Goal: Transaction & Acquisition: Book appointment/travel/reservation

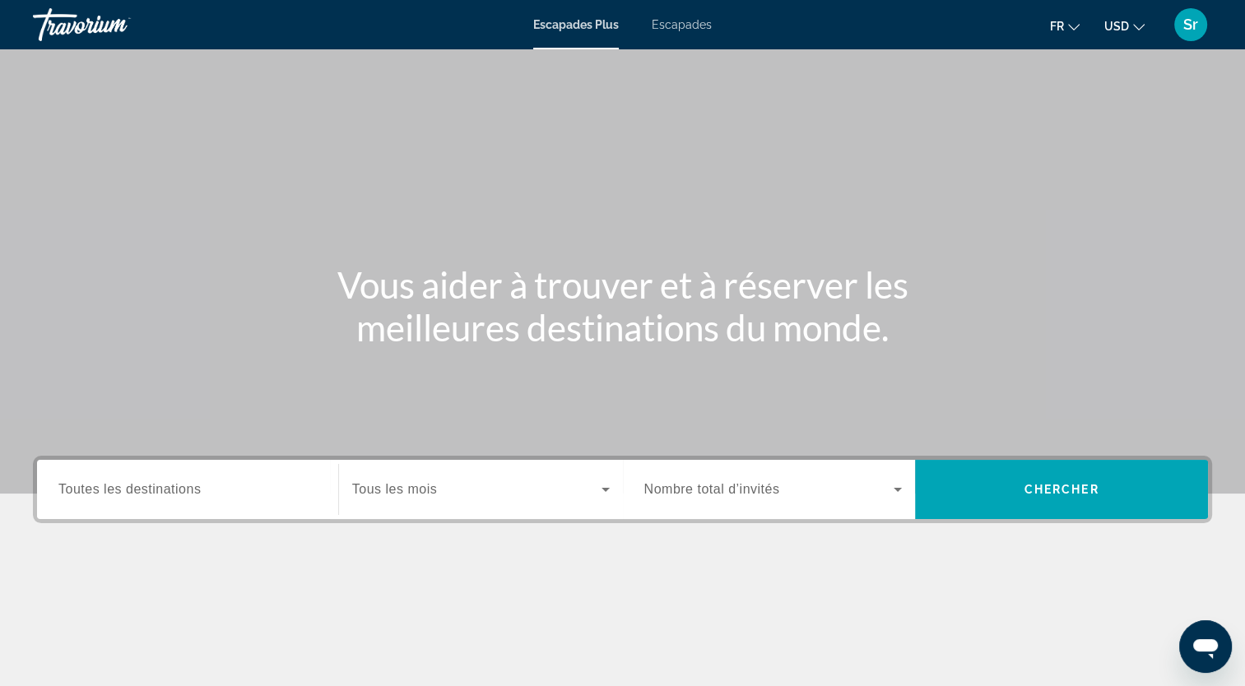
scroll to position [202, 0]
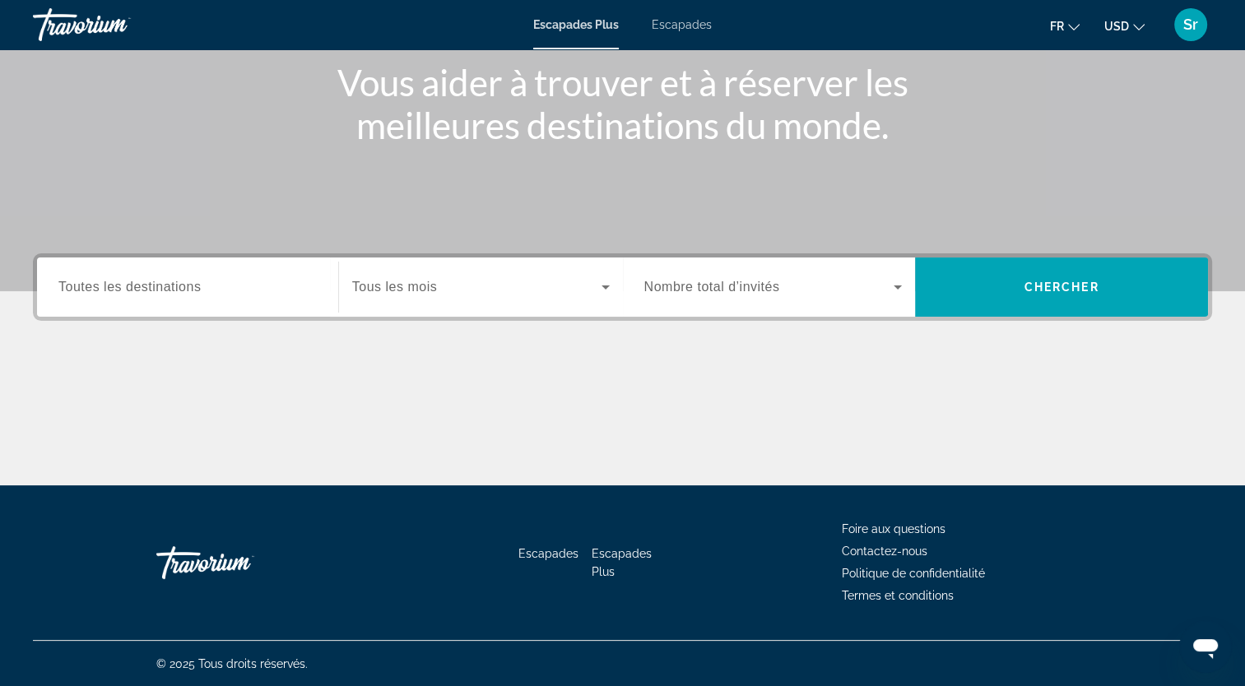
click at [175, 284] on span "Toutes les destinations" at bounding box center [129, 287] width 142 height 14
click at [175, 284] on input "Destination Toutes les destinations" at bounding box center [187, 288] width 258 height 20
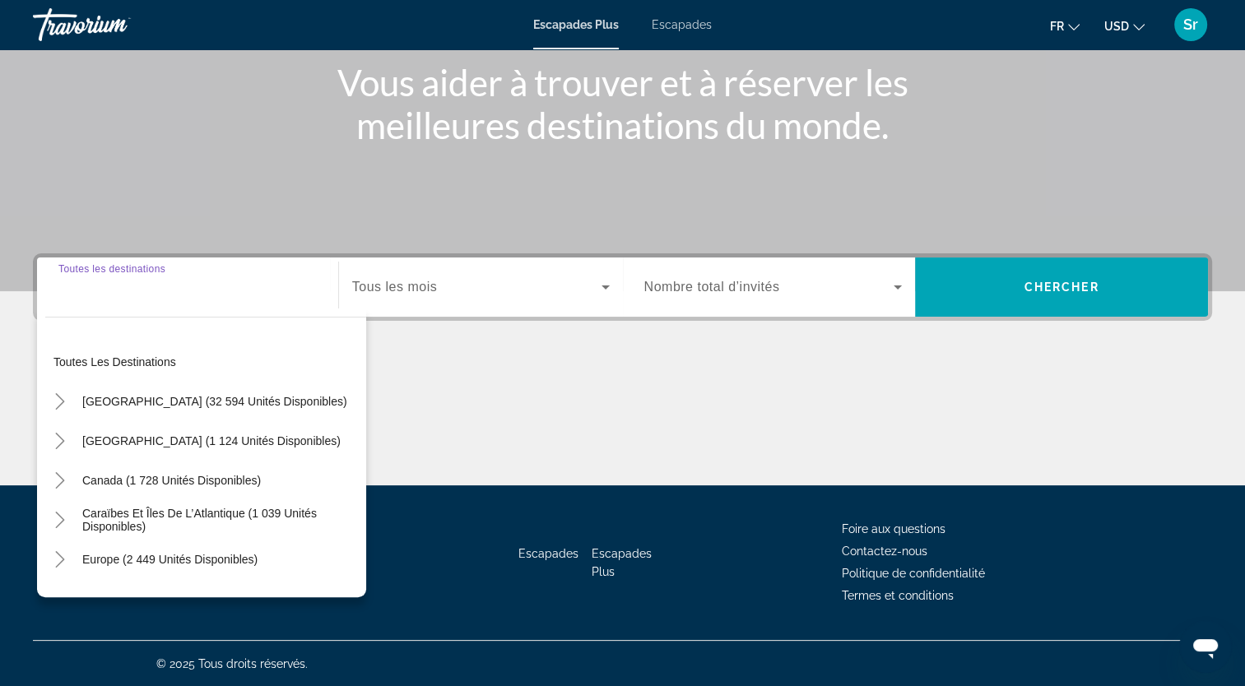
click at [175, 284] on input "Destination Toutes les destinations" at bounding box center [187, 288] width 258 height 20
click at [59, 522] on icon "Toggle Caraïbes et îles de l’Atlantique (1 039 unités disponibles)" at bounding box center [60, 520] width 16 height 16
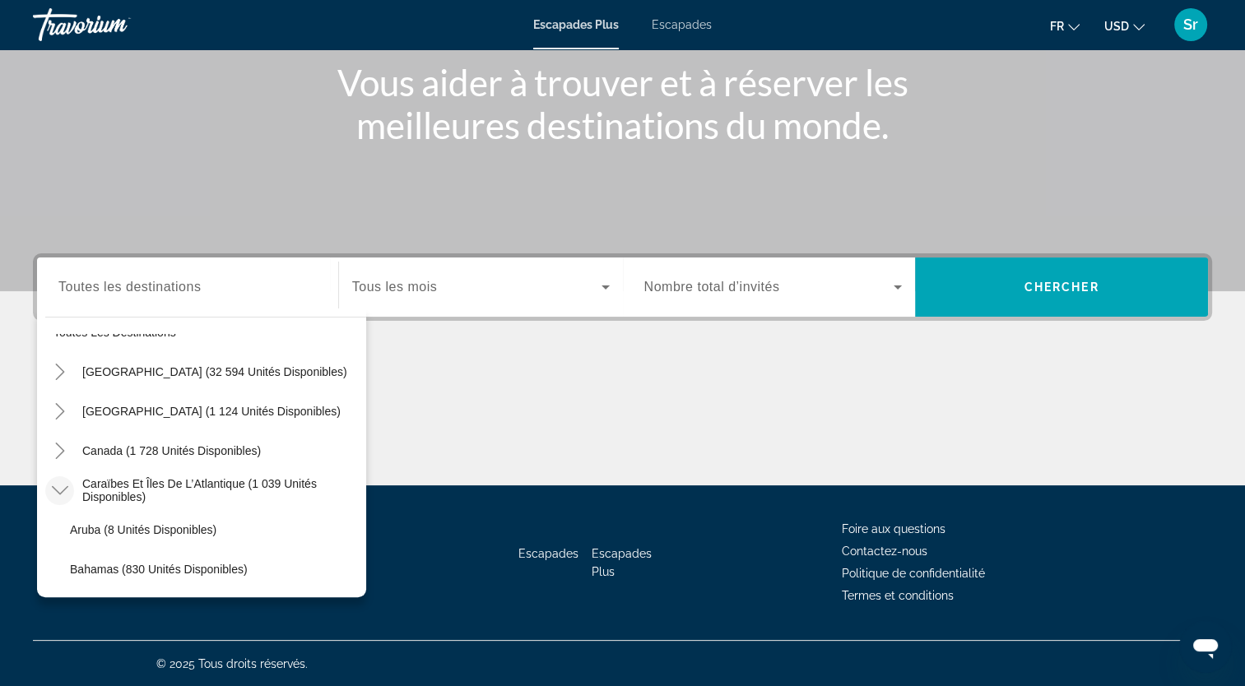
scroll to position [0, 0]
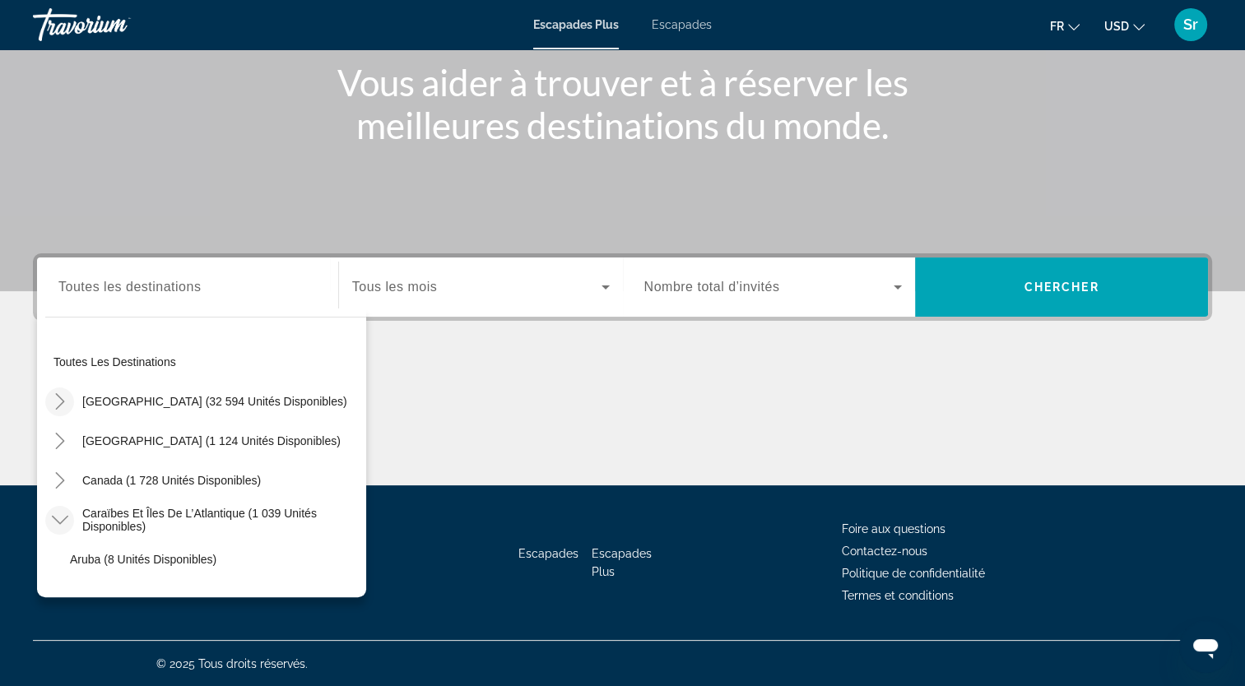
click at [58, 410] on mat-icon "Toggle États-Unis (32 594 unités disponibles)" at bounding box center [59, 401] width 29 height 29
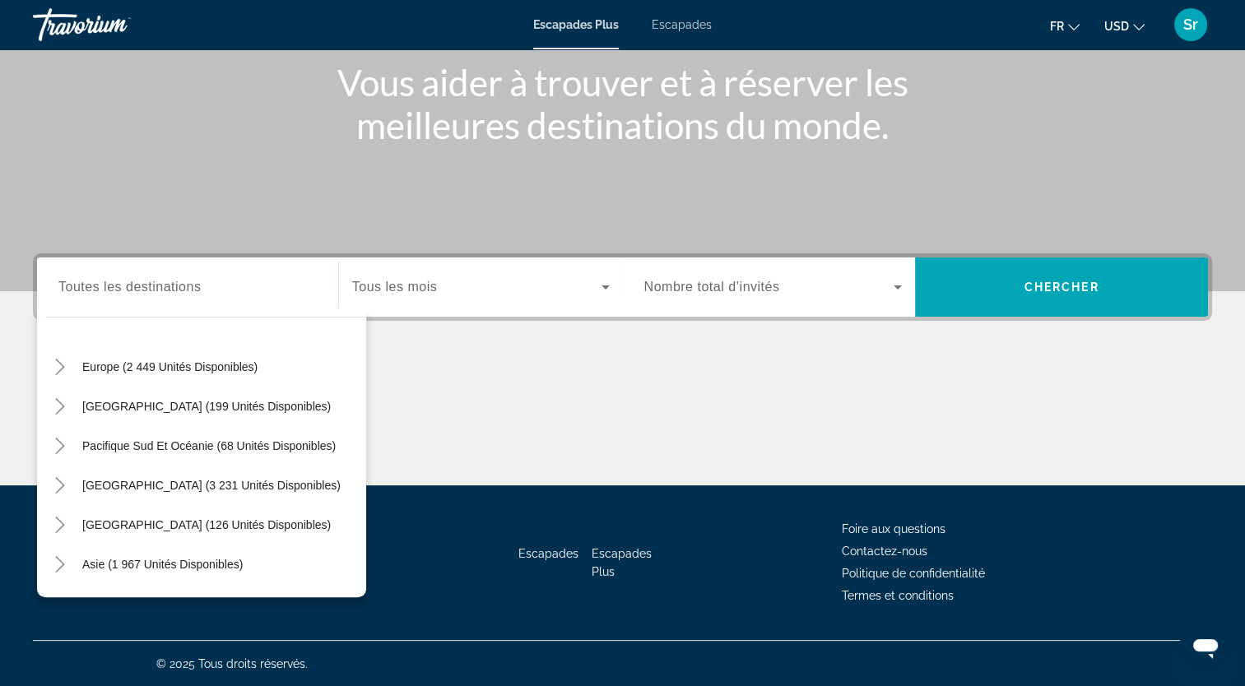
scroll to position [2162, 0]
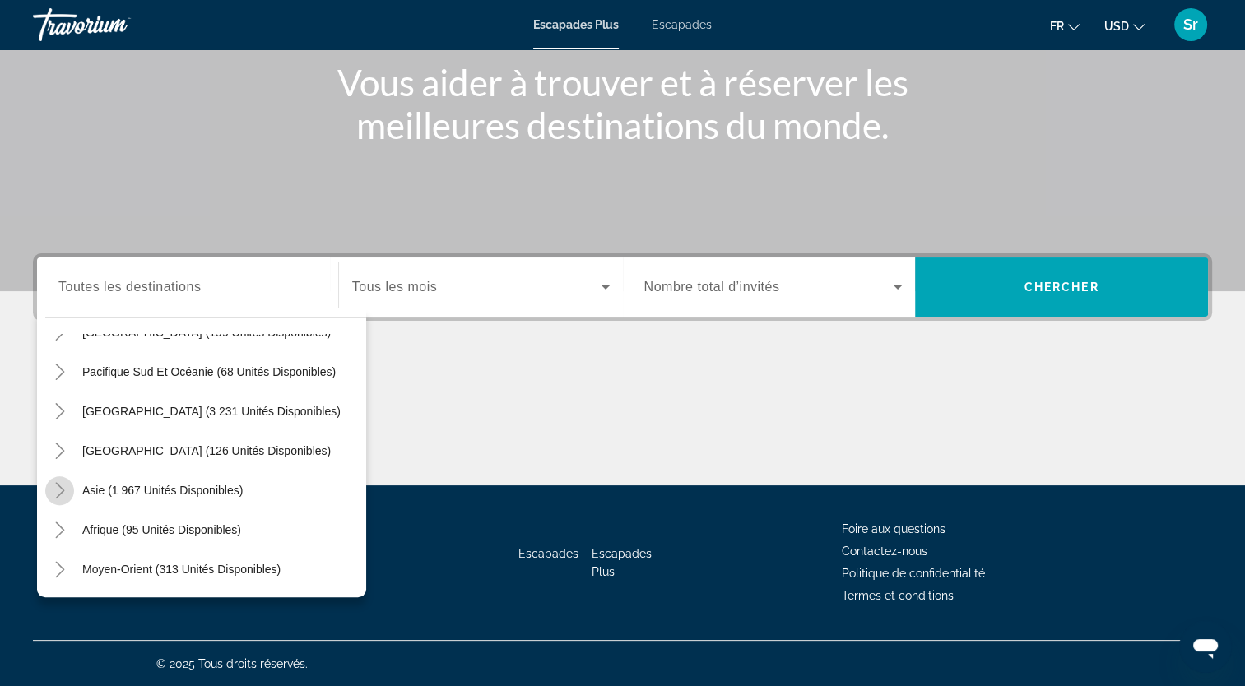
click at [52, 493] on icon "Toggle Asia (1 967 unités disponibles)" at bounding box center [60, 490] width 16 height 16
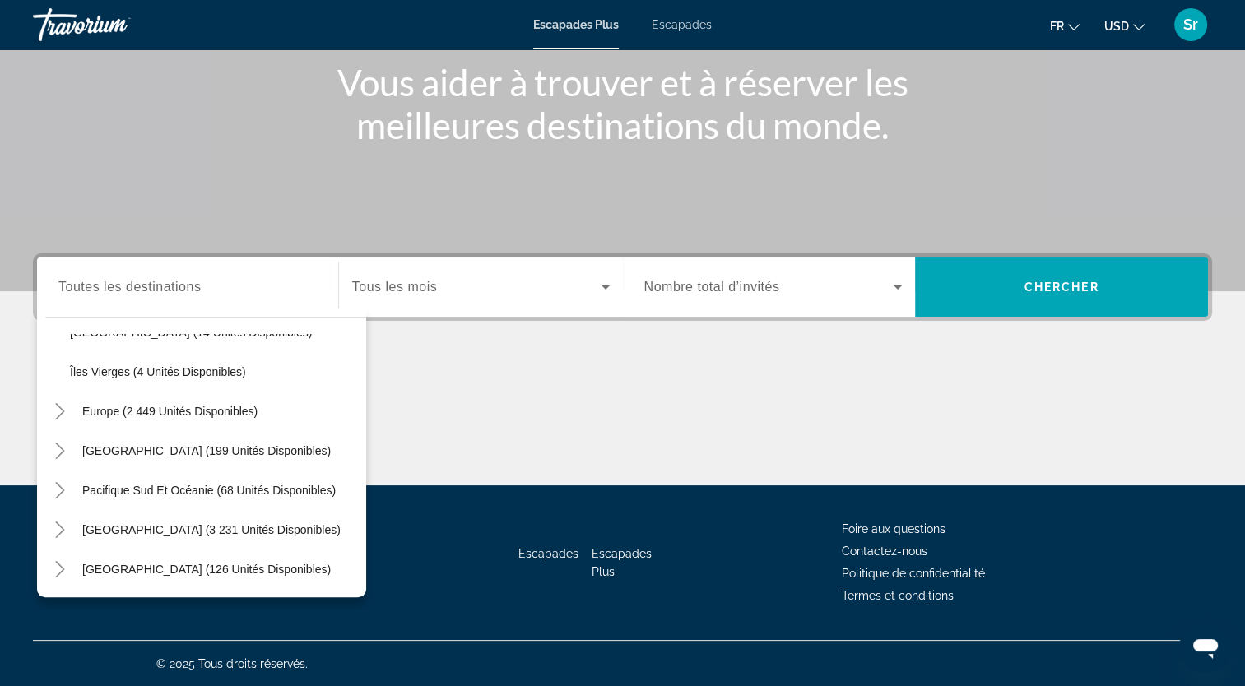
scroll to position [2042, 0]
click at [58, 489] on icon "Pacifique Sud et Océanie (68 unités disponibles)" at bounding box center [60, 492] width 16 height 16
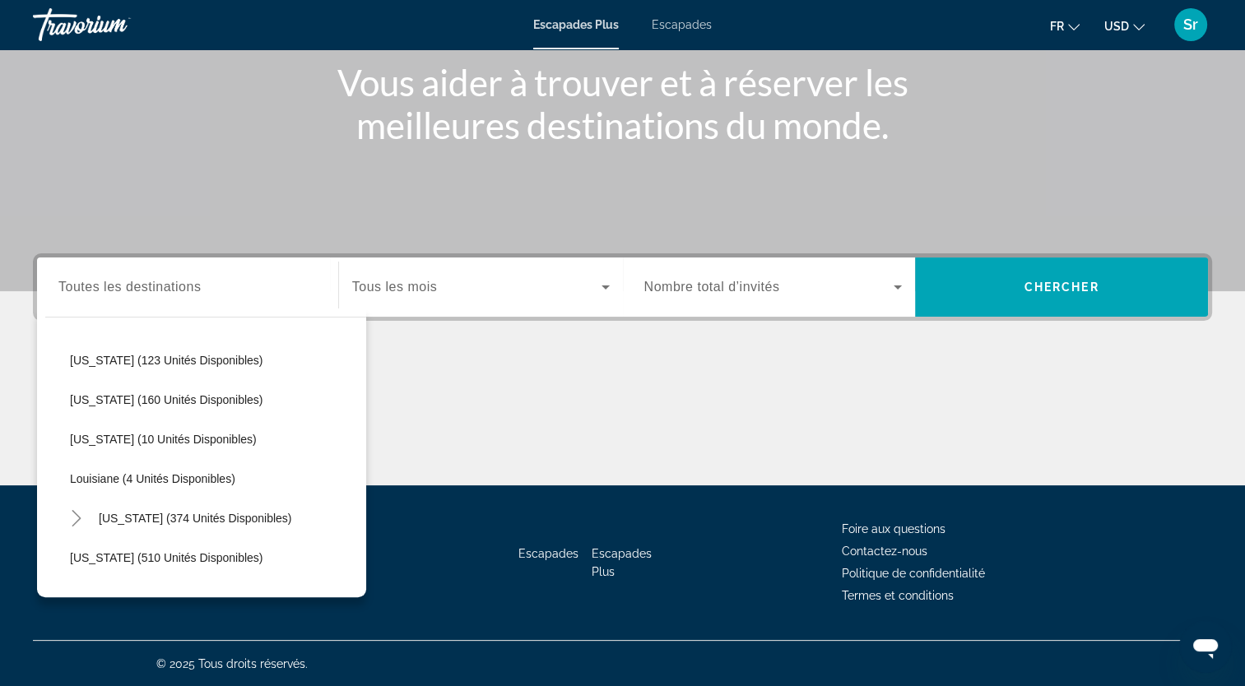
scroll to position [423, 0]
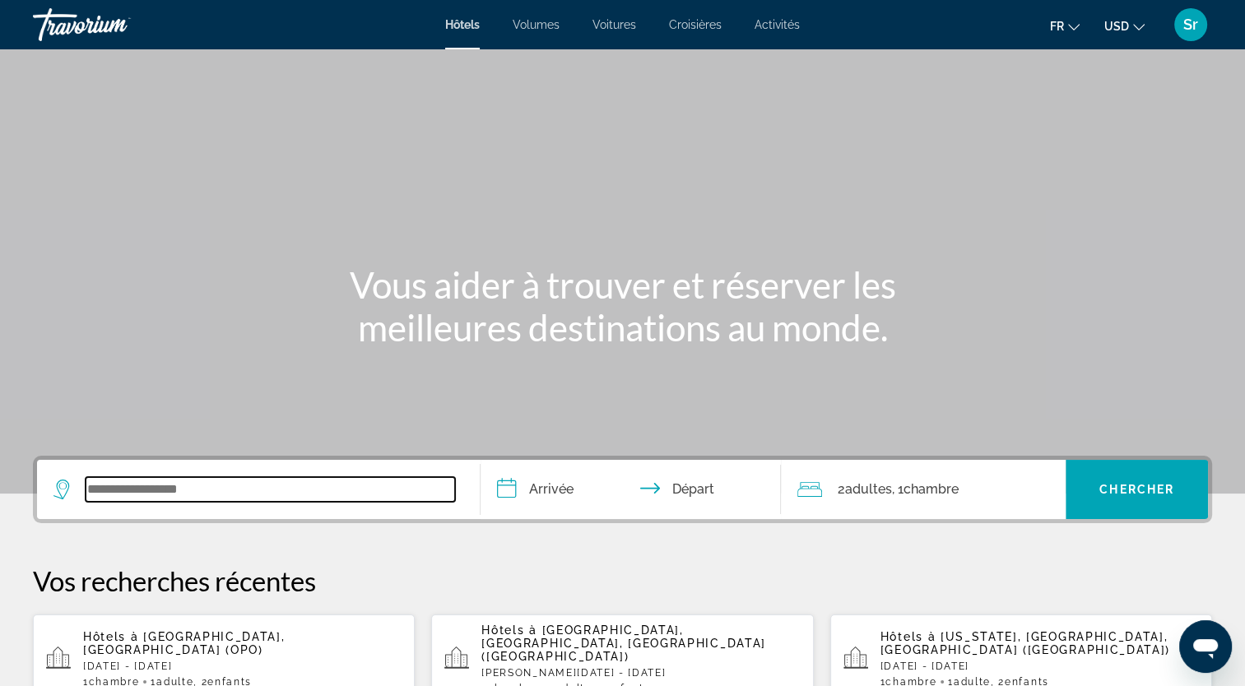
click at [312, 498] on input "Widget de recherche" at bounding box center [270, 489] width 369 height 25
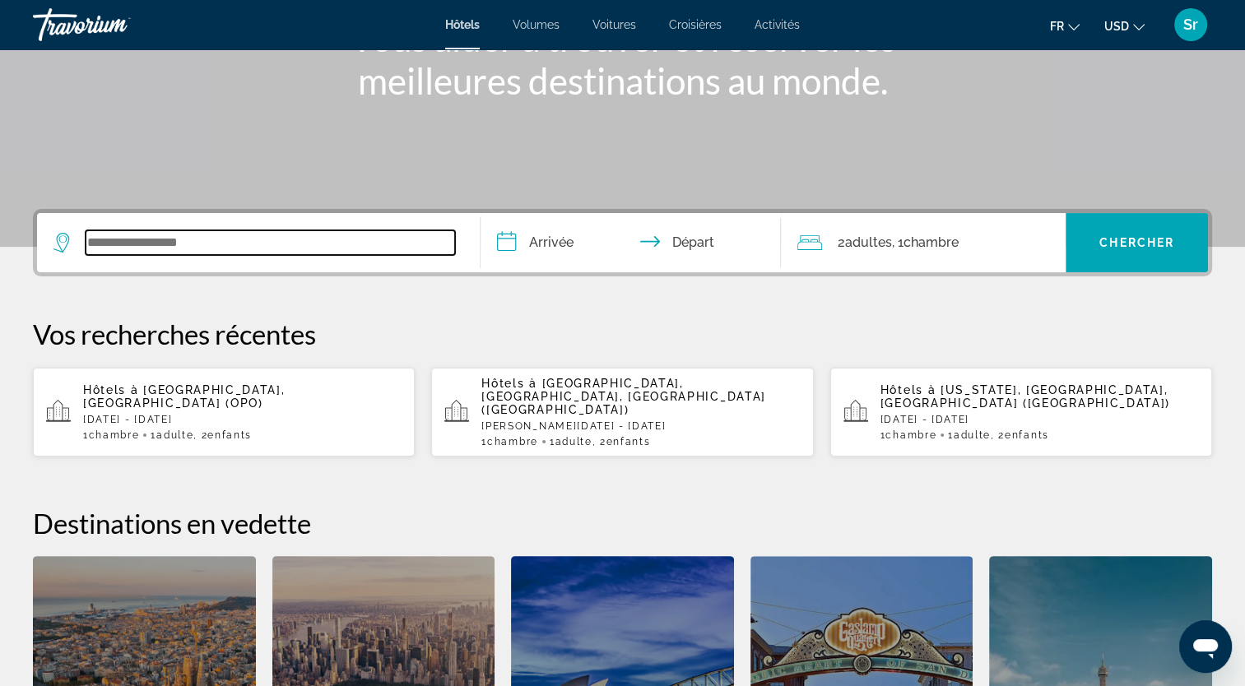
scroll to position [401, 0]
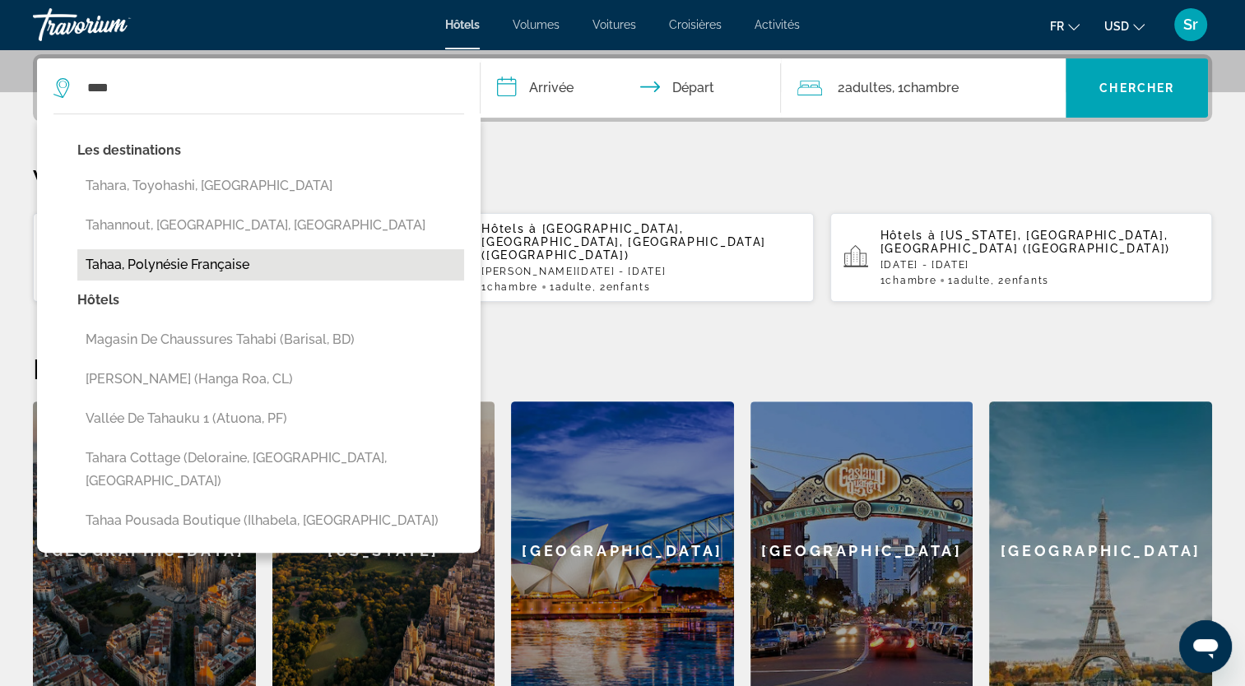
click at [210, 268] on button "Tahaa, Polynésie française" at bounding box center [270, 264] width 387 height 31
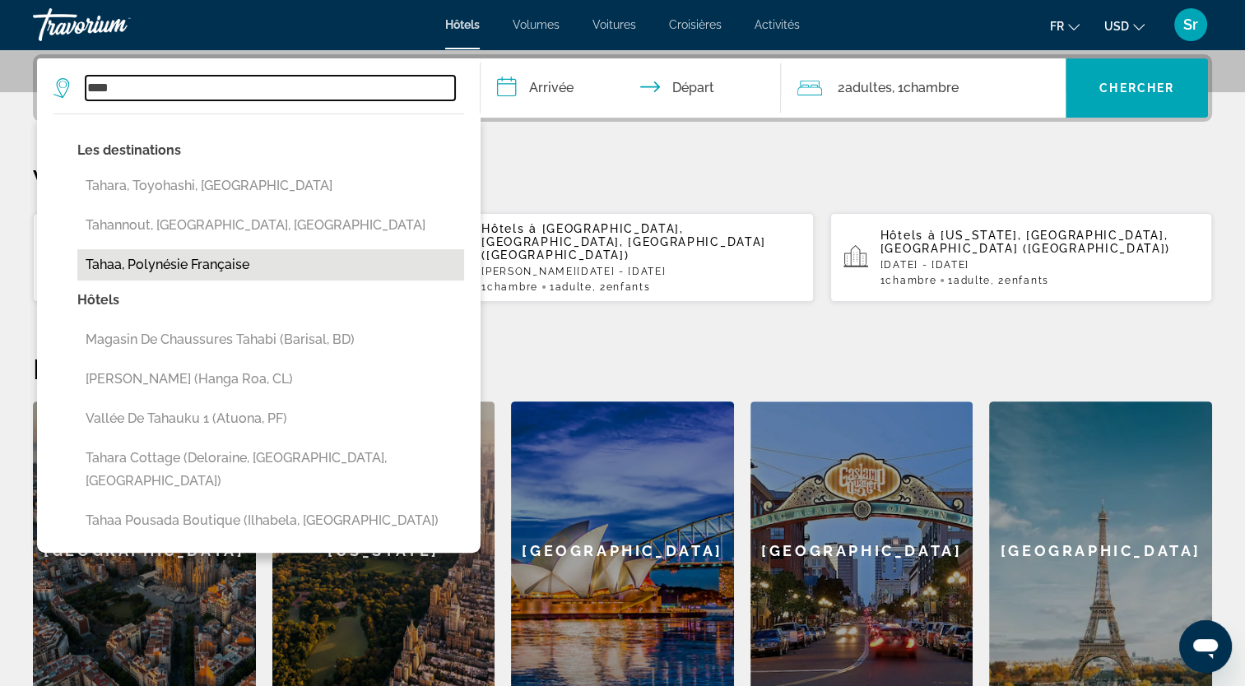
type input "**********"
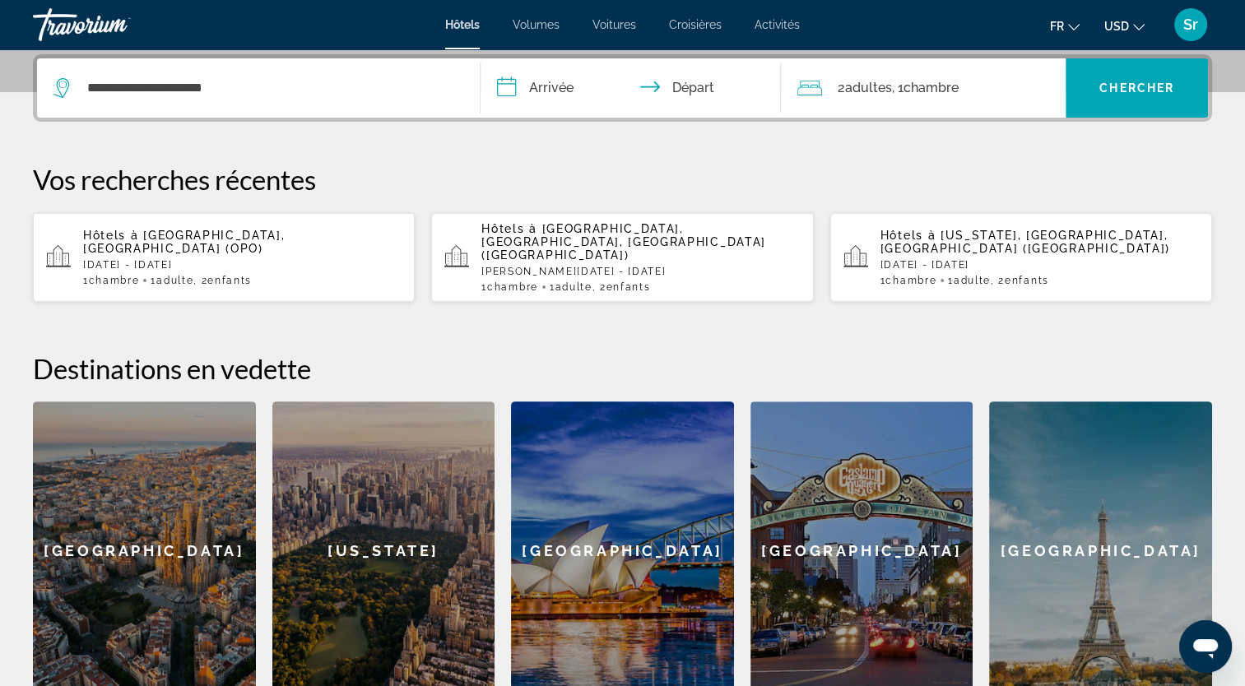
click at [533, 104] on input "**********" at bounding box center [634, 90] width 308 height 64
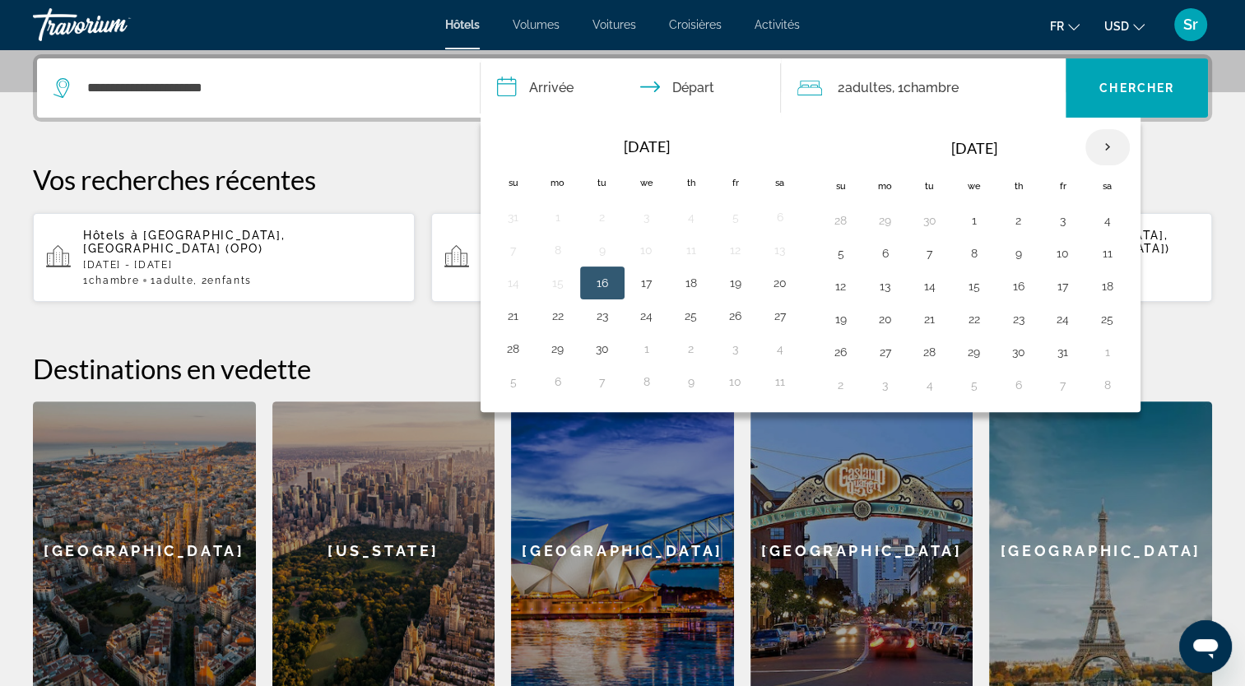
click at [1100, 146] on th "Next month" at bounding box center [1107, 147] width 44 height 36
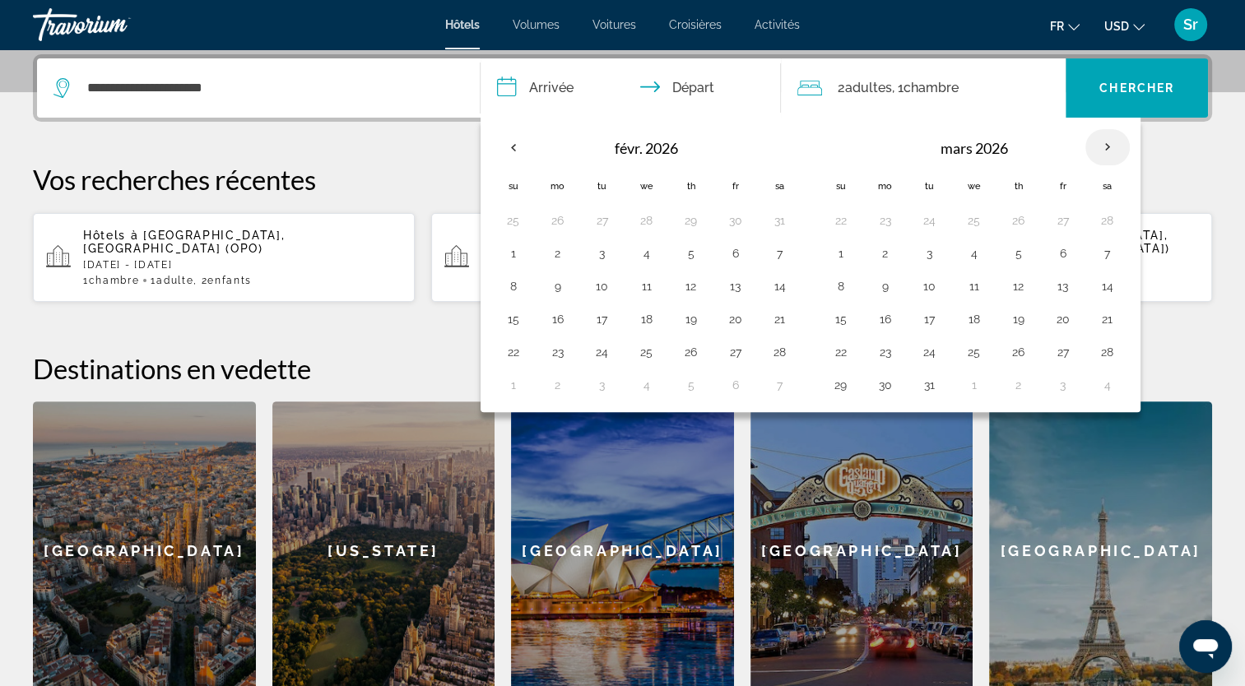
click at [1100, 146] on th "Next month" at bounding box center [1107, 147] width 44 height 36
click at [1094, 152] on th "Next month" at bounding box center [1107, 147] width 44 height 36
click at [1088, 158] on th "Next month" at bounding box center [1107, 147] width 44 height 36
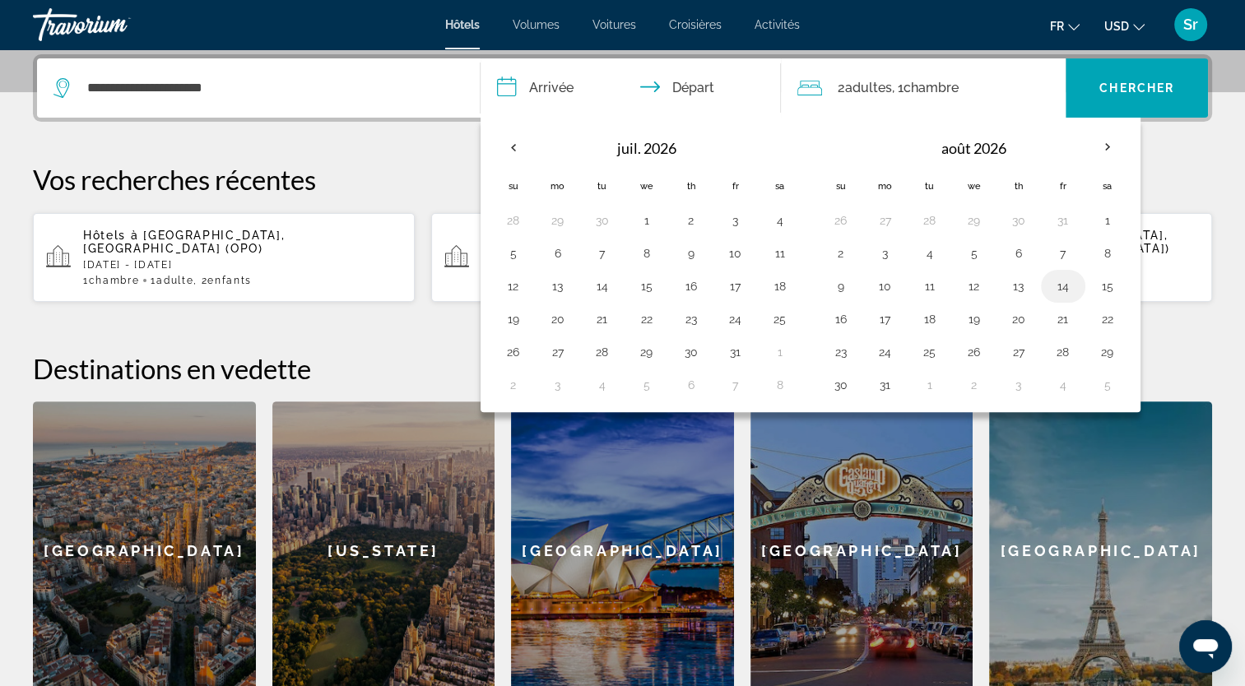
click at [1059, 287] on button "14" at bounding box center [1063, 286] width 26 height 23
click at [885, 318] on button "17" at bounding box center [885, 319] width 26 height 23
type input "**********"
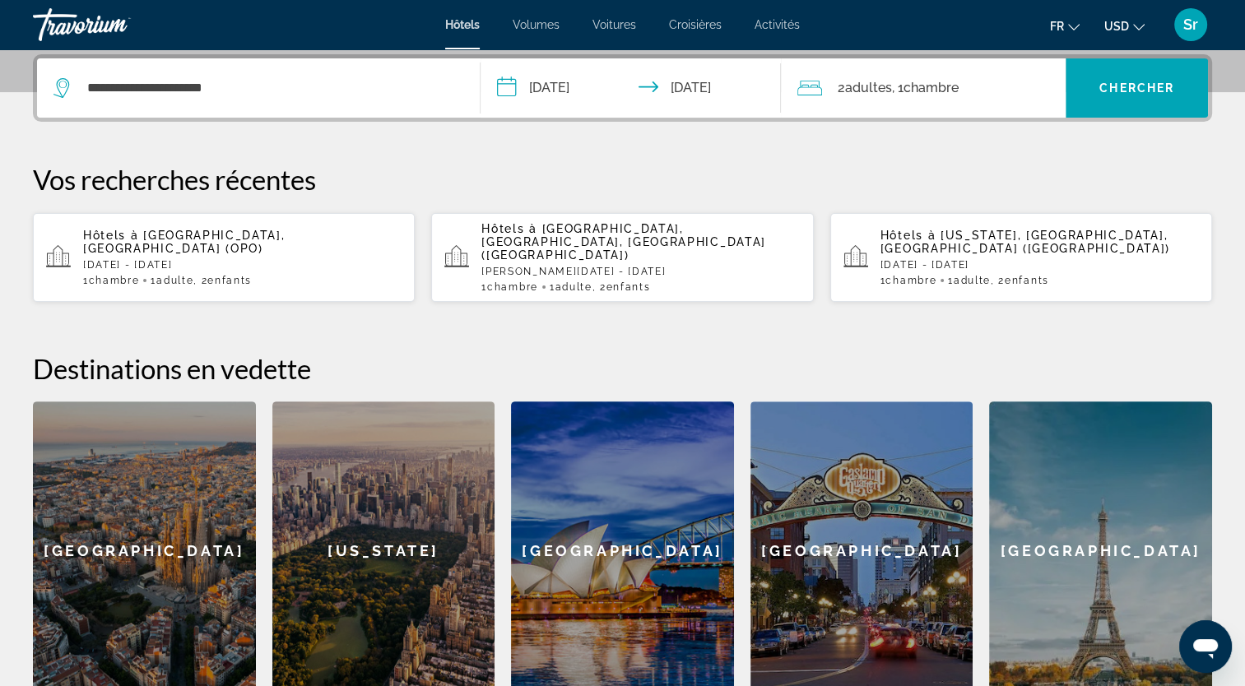
click at [865, 91] on span "Adultes" at bounding box center [867, 88] width 47 height 16
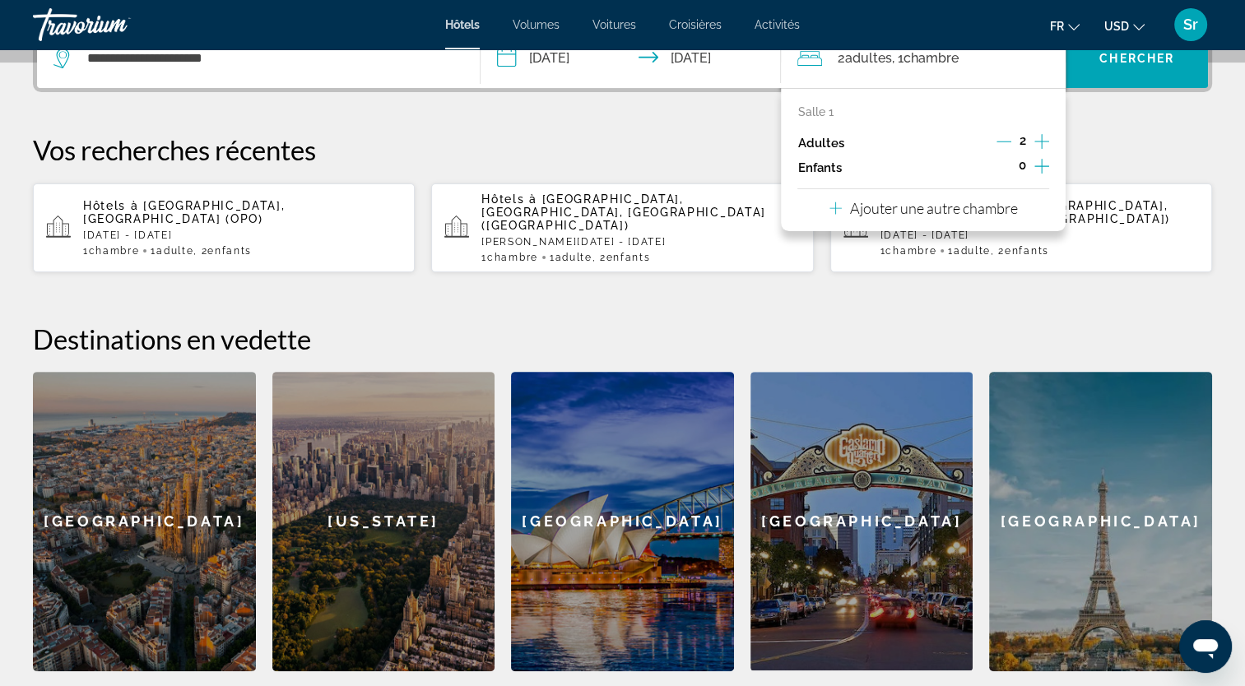
scroll to position [368, 0]
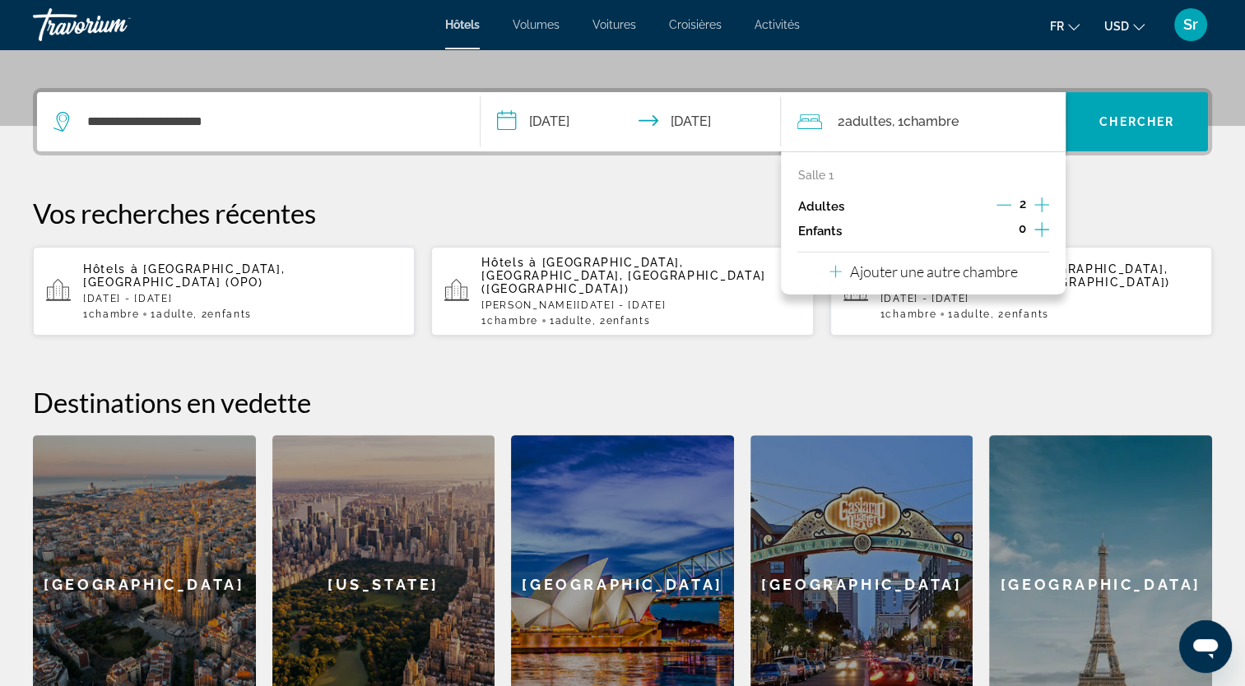
click at [1042, 228] on icon "Augmenter les enfants" at bounding box center [1041, 230] width 15 height 20
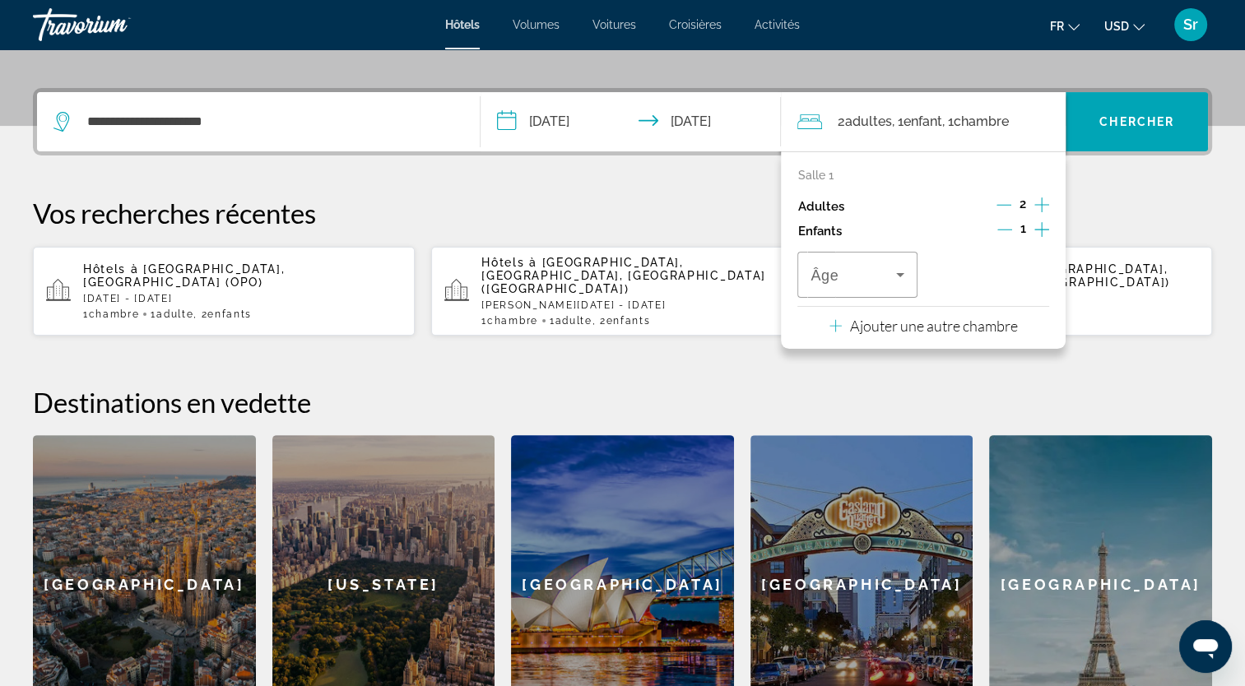
scroll to position [401, 0]
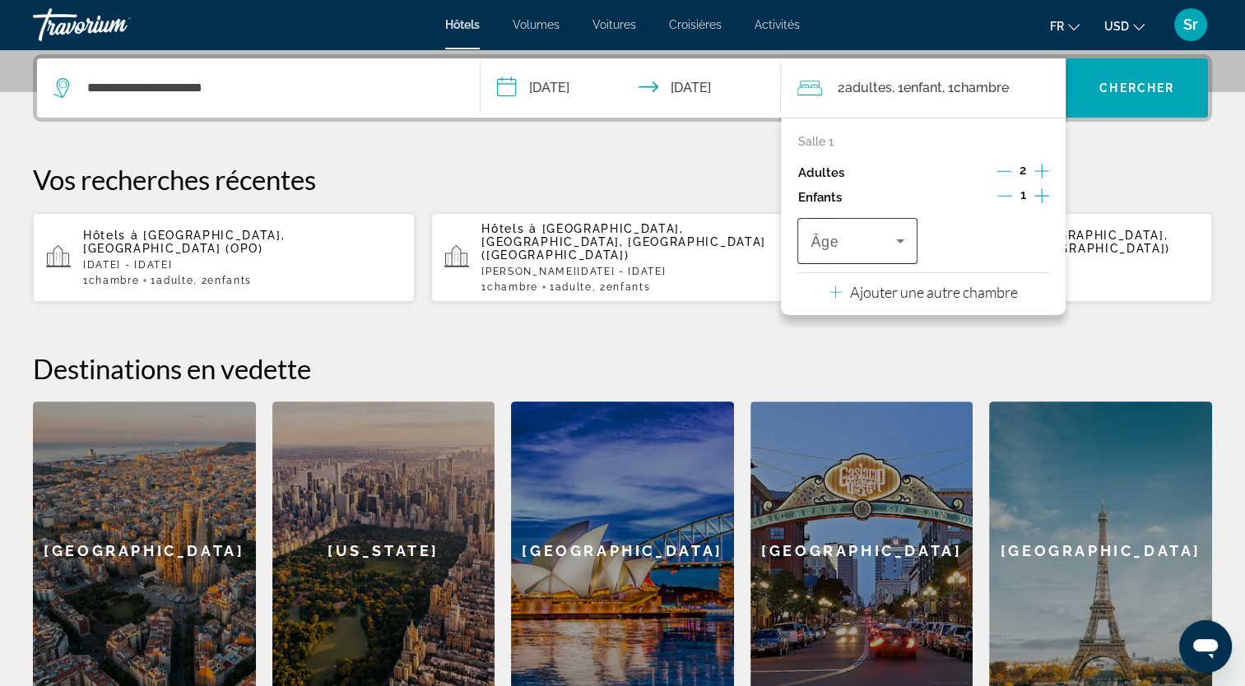
click at [905, 231] on icon "Voyageurs : 2 adultes, 1 enfant" at bounding box center [900, 241] width 20 height 20
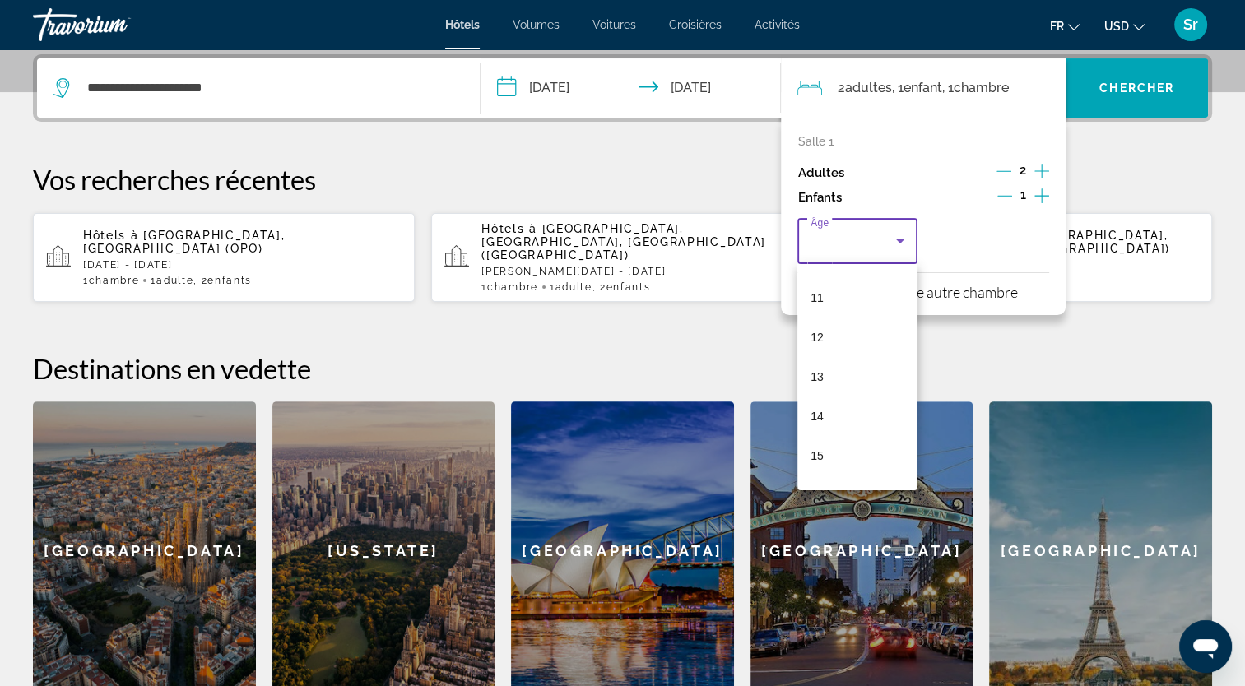
scroll to position [497, 0]
click at [842, 378] on mat-option "15" at bounding box center [856, 385] width 119 height 39
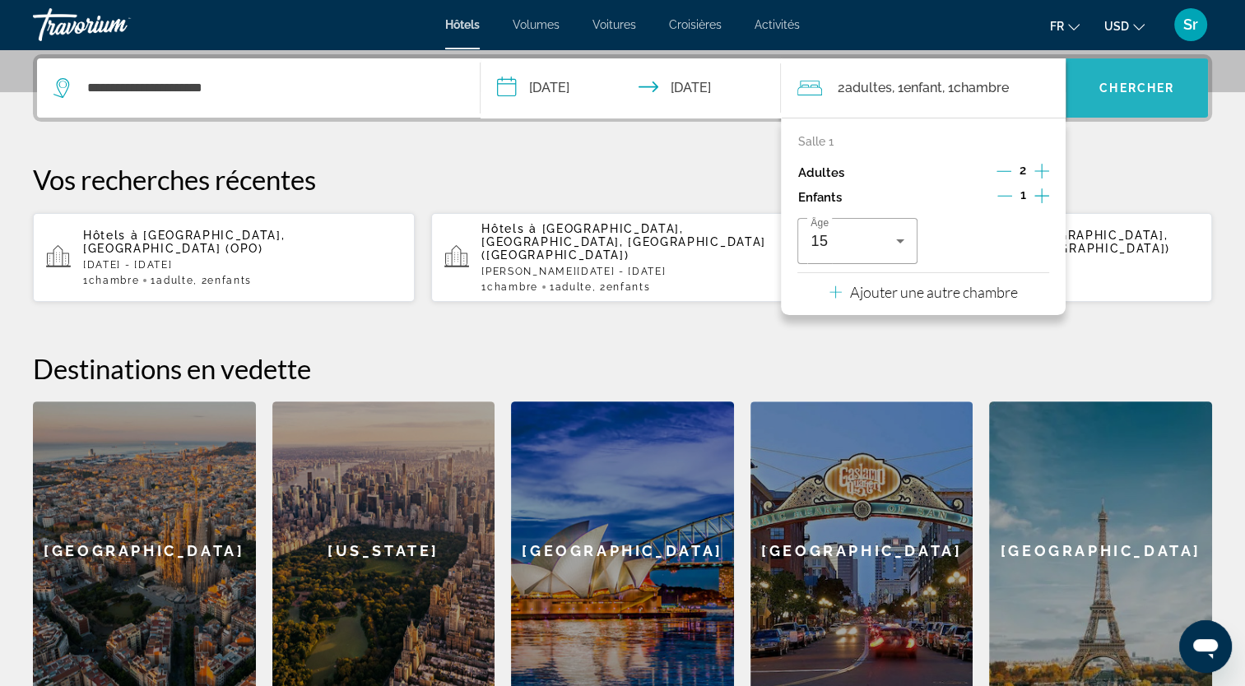
click at [1129, 99] on span "Widget de recherche" at bounding box center [1136, 87] width 142 height 39
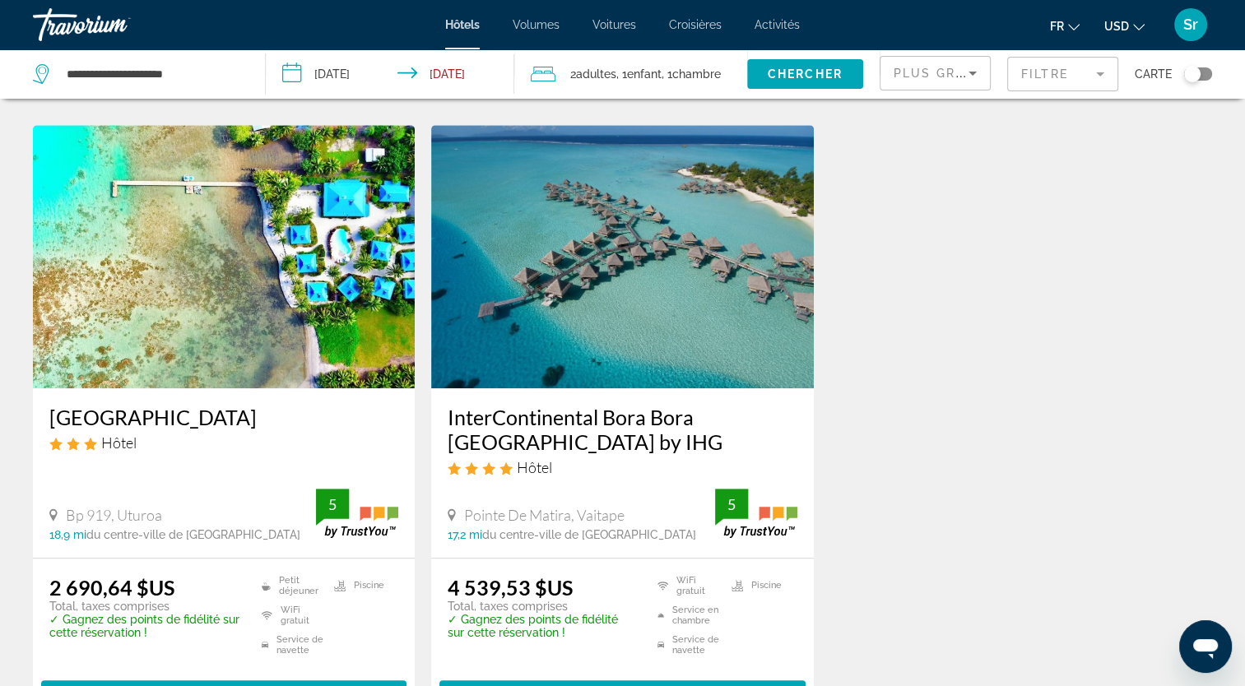
scroll to position [1341, 0]
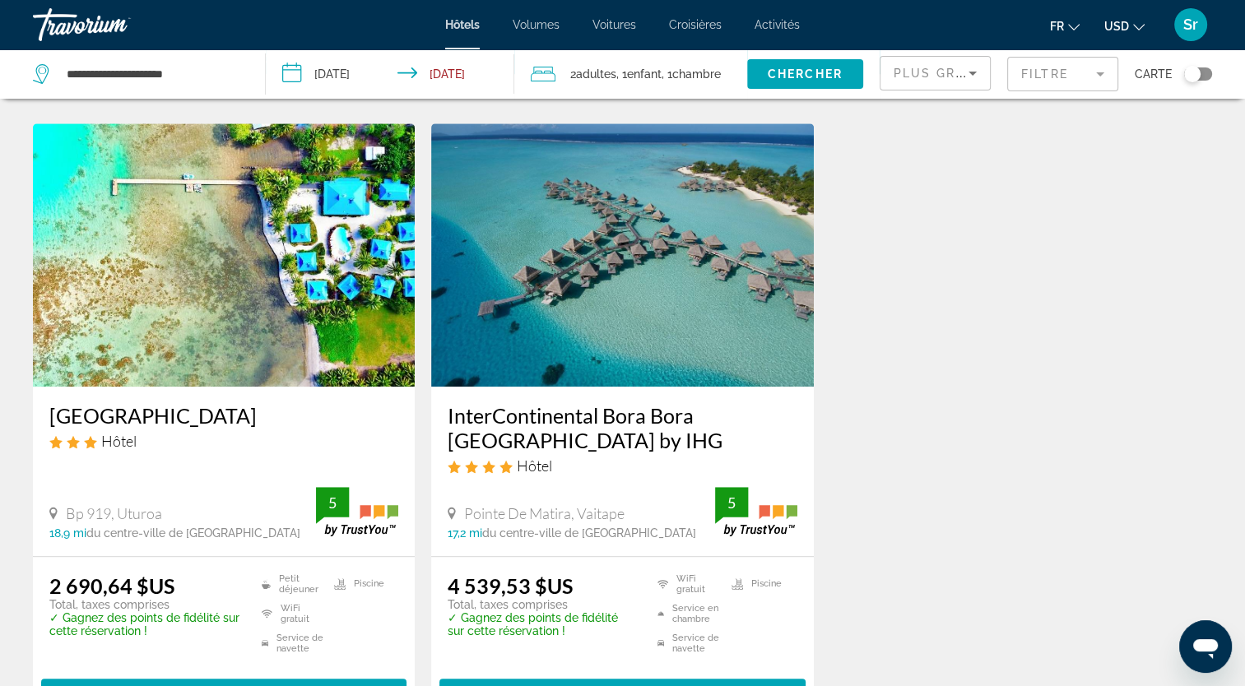
click at [276, 246] on img "Contenu principal" at bounding box center [224, 254] width 382 height 263
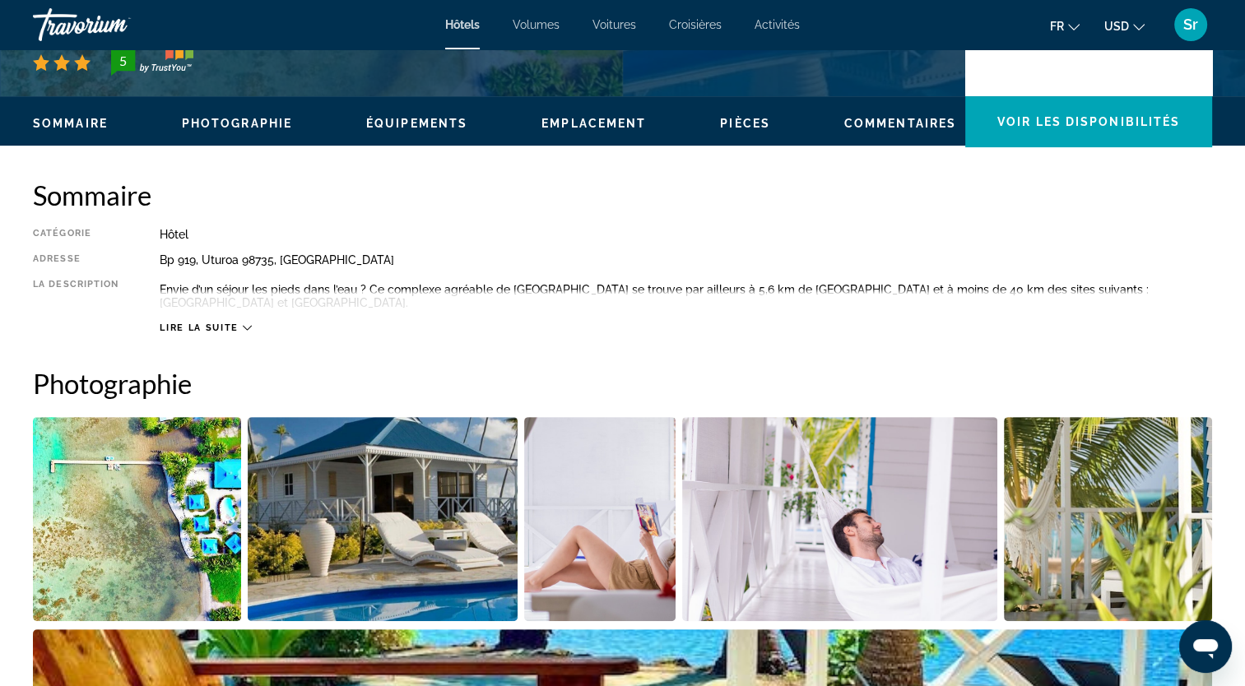
scroll to position [448, 0]
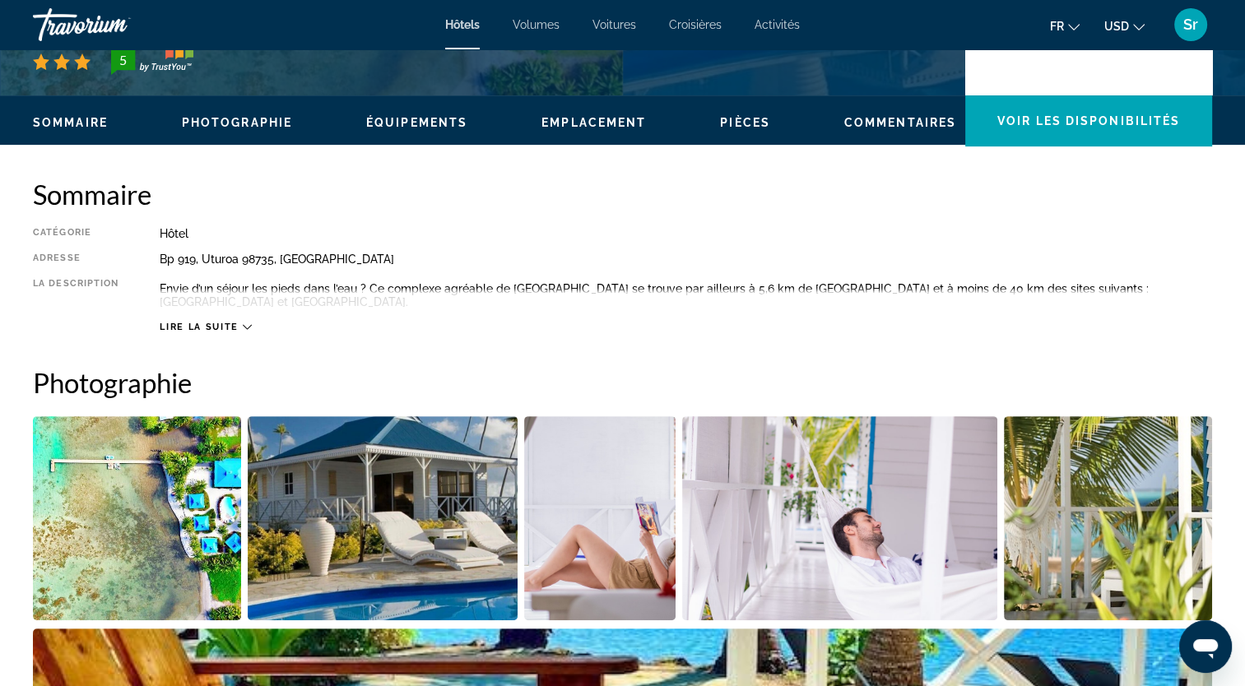
click at [241, 324] on div "Lire la suite" at bounding box center [205, 327] width 91 height 11
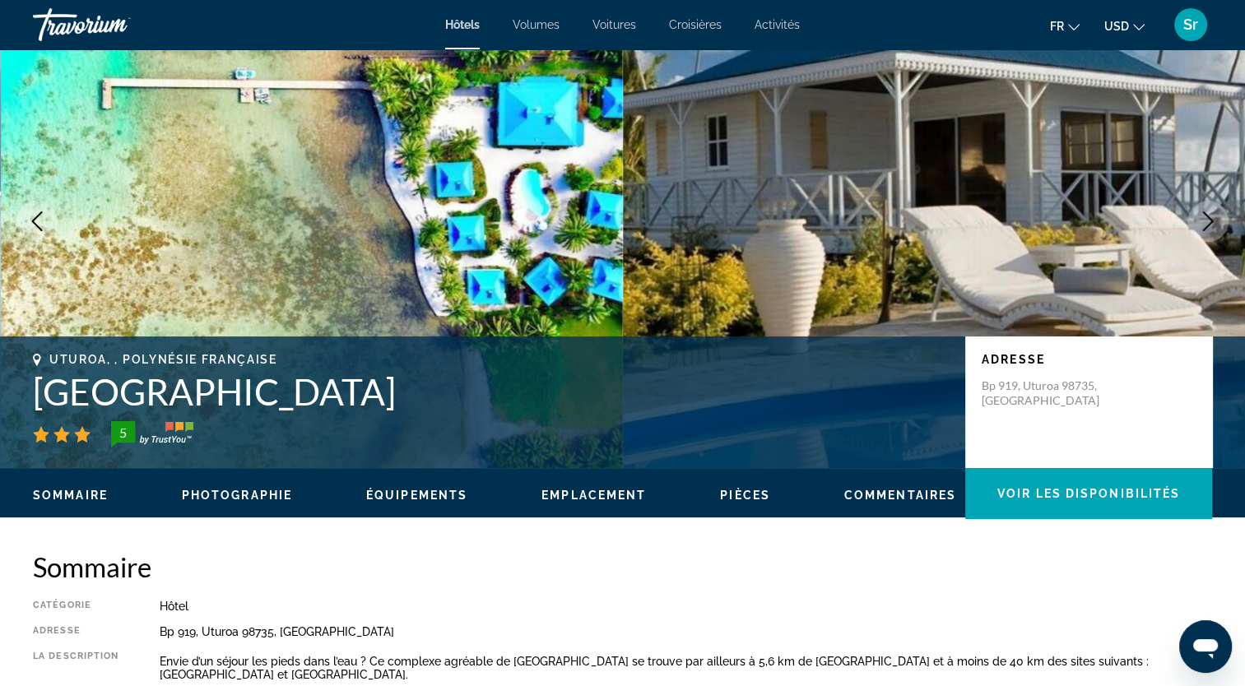
scroll to position [0, 0]
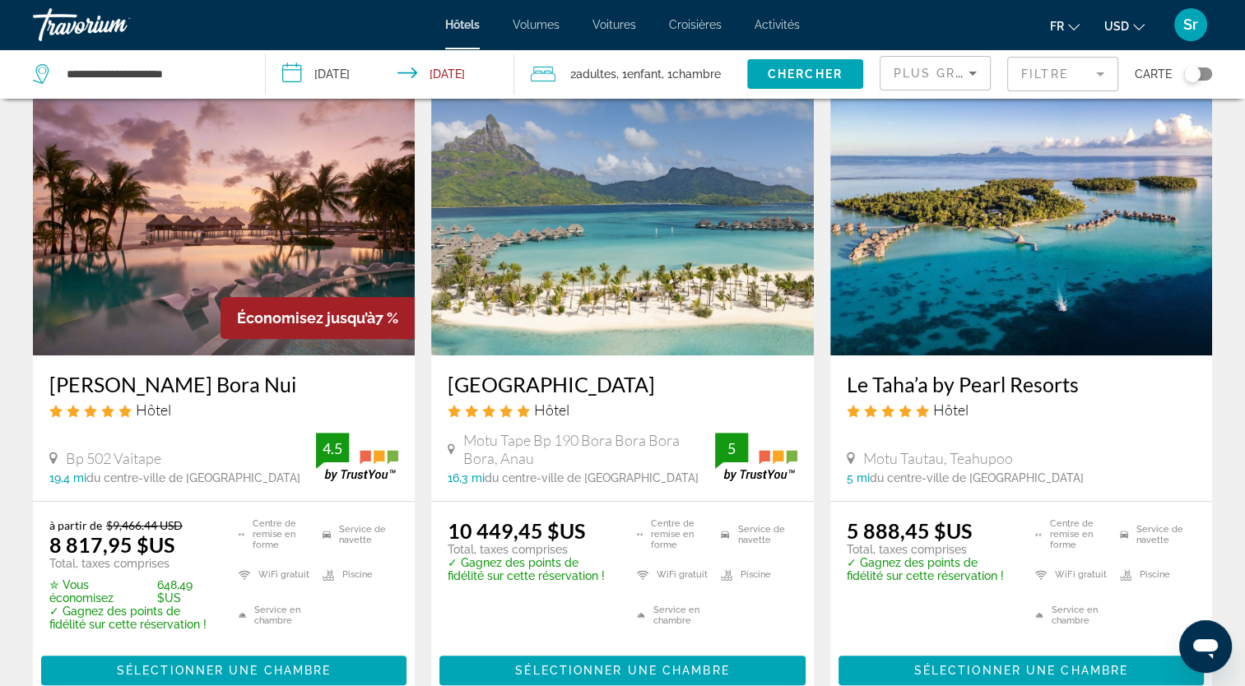
scroll to position [731, 0]
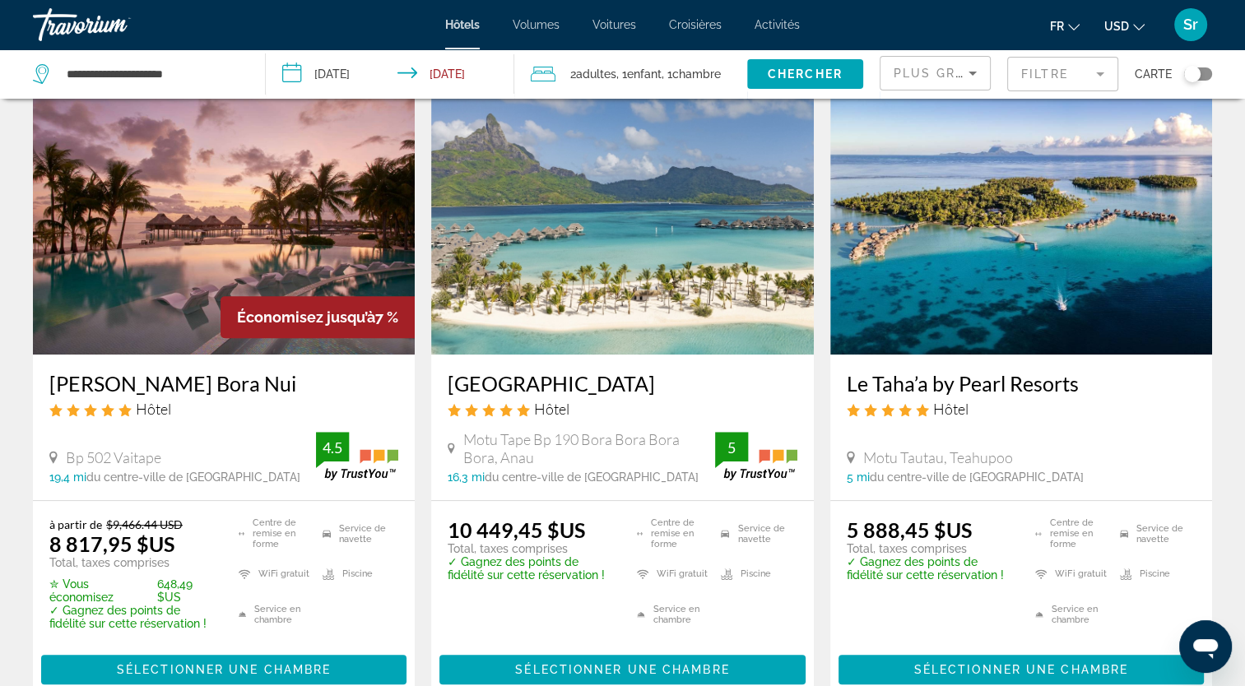
click at [1000, 209] on img "Contenu principal" at bounding box center [1021, 222] width 382 height 263
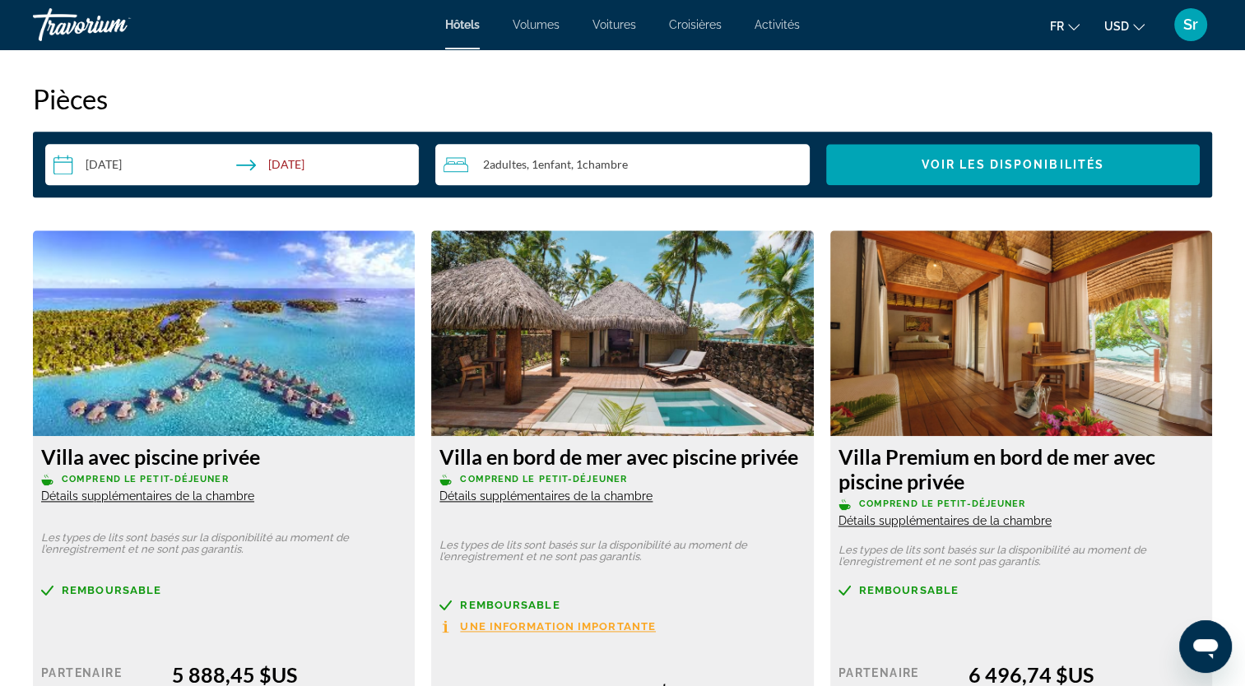
scroll to position [2174, 0]
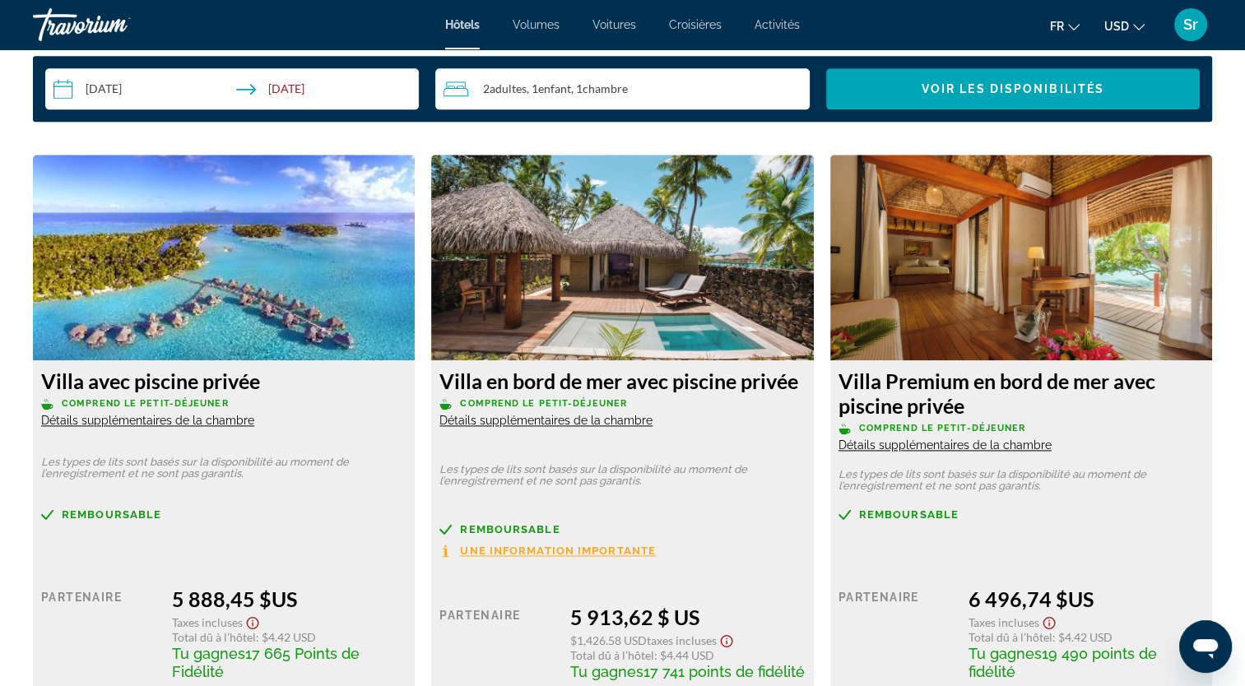
drag, startPoint x: 245, startPoint y: 260, endPoint x: 193, endPoint y: 294, distance: 61.8
click at [193, 294] on img "Contenu principal" at bounding box center [224, 258] width 382 height 206
click at [165, 426] on span "Détails supplémentaires de la chambre" at bounding box center [147, 420] width 213 height 13
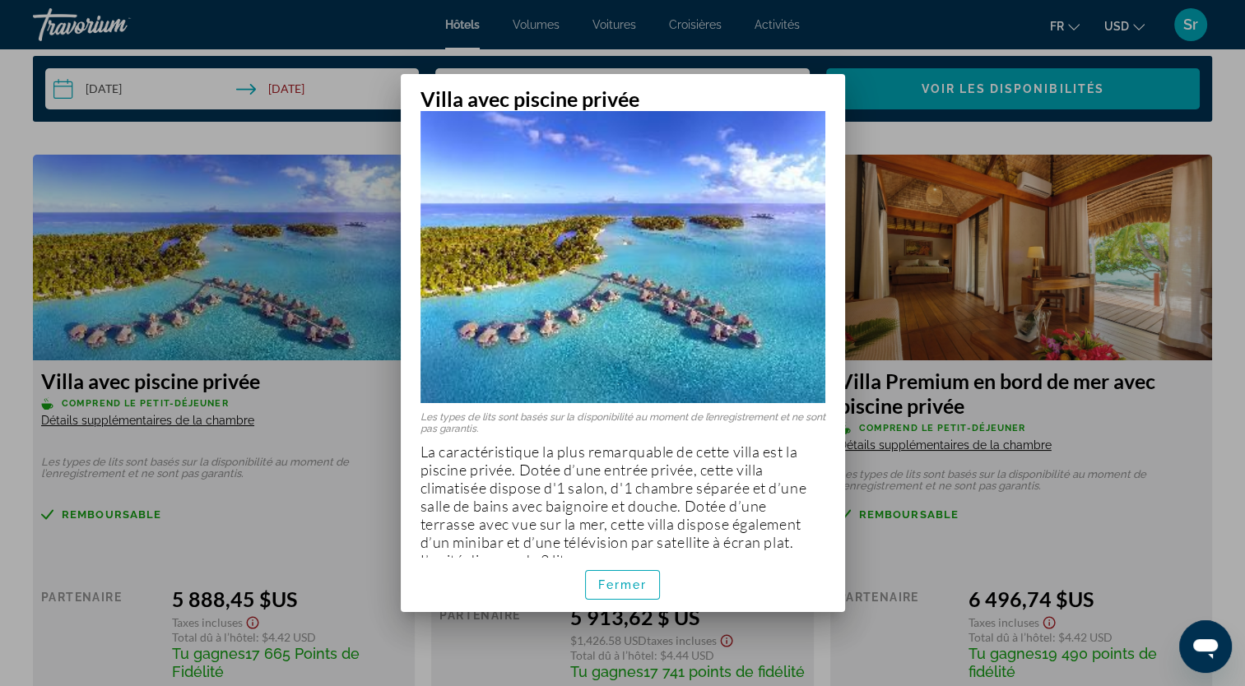
scroll to position [55, 0]
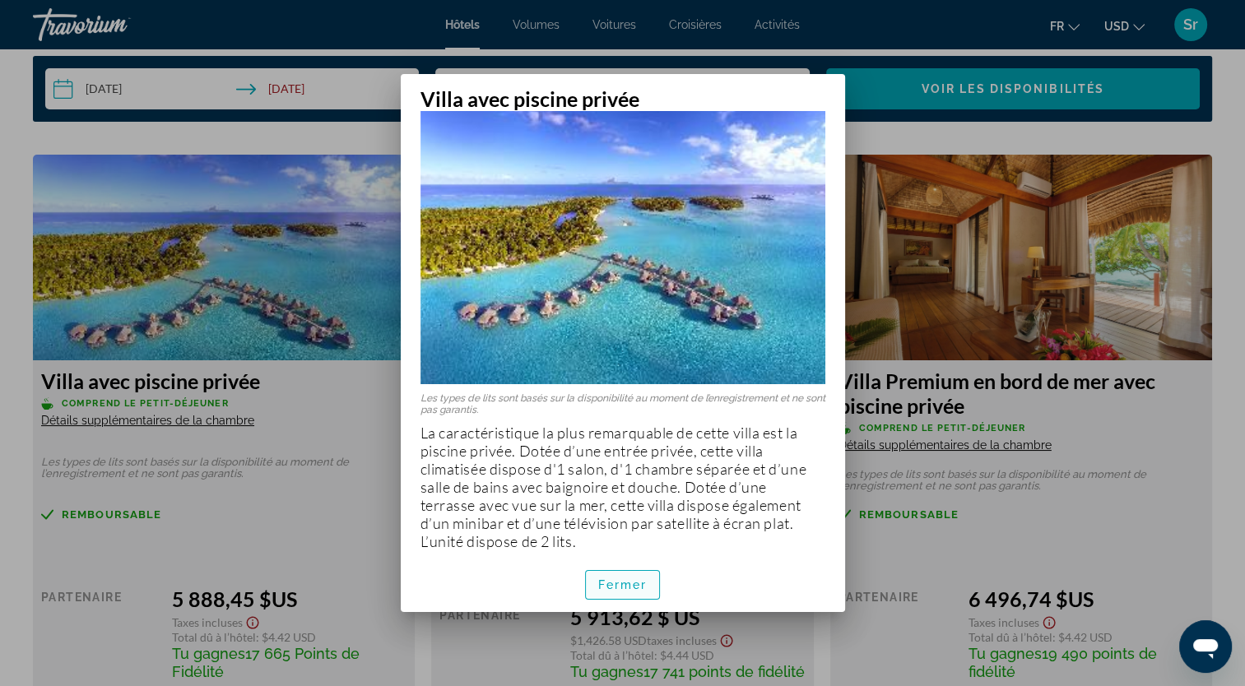
drag, startPoint x: 617, startPoint y: 585, endPoint x: 609, endPoint y: 589, distance: 9.2
click at [609, 589] on span "Fermer" at bounding box center [622, 584] width 49 height 13
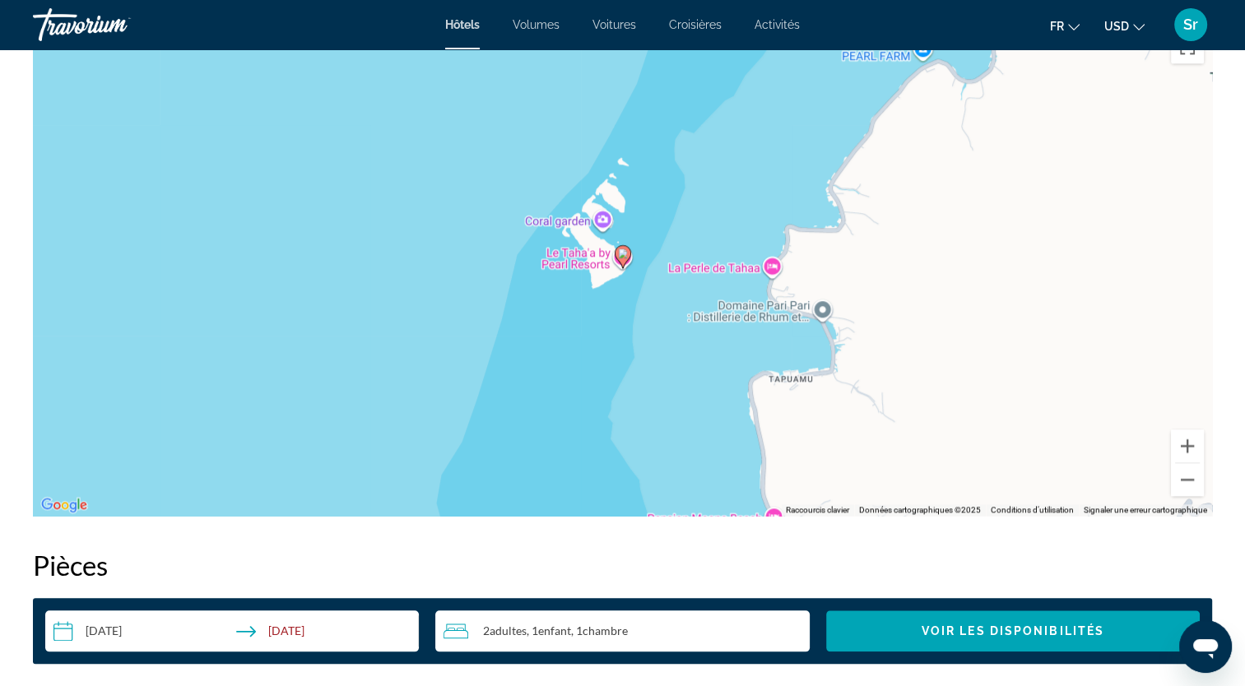
scroll to position [1623, 0]
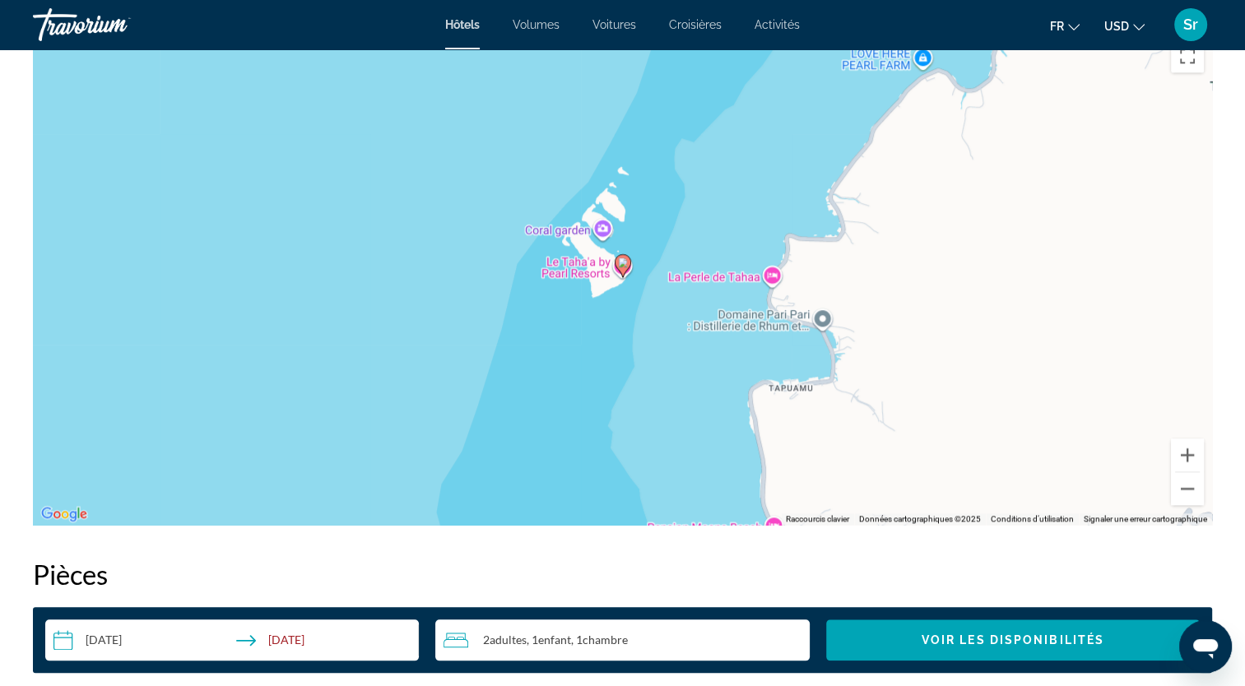
click at [768, 275] on div "Pour activer le glissement avec le clavier, appuyez sur Alt+Entrée. Une fois ce…" at bounding box center [622, 278] width 1179 height 494
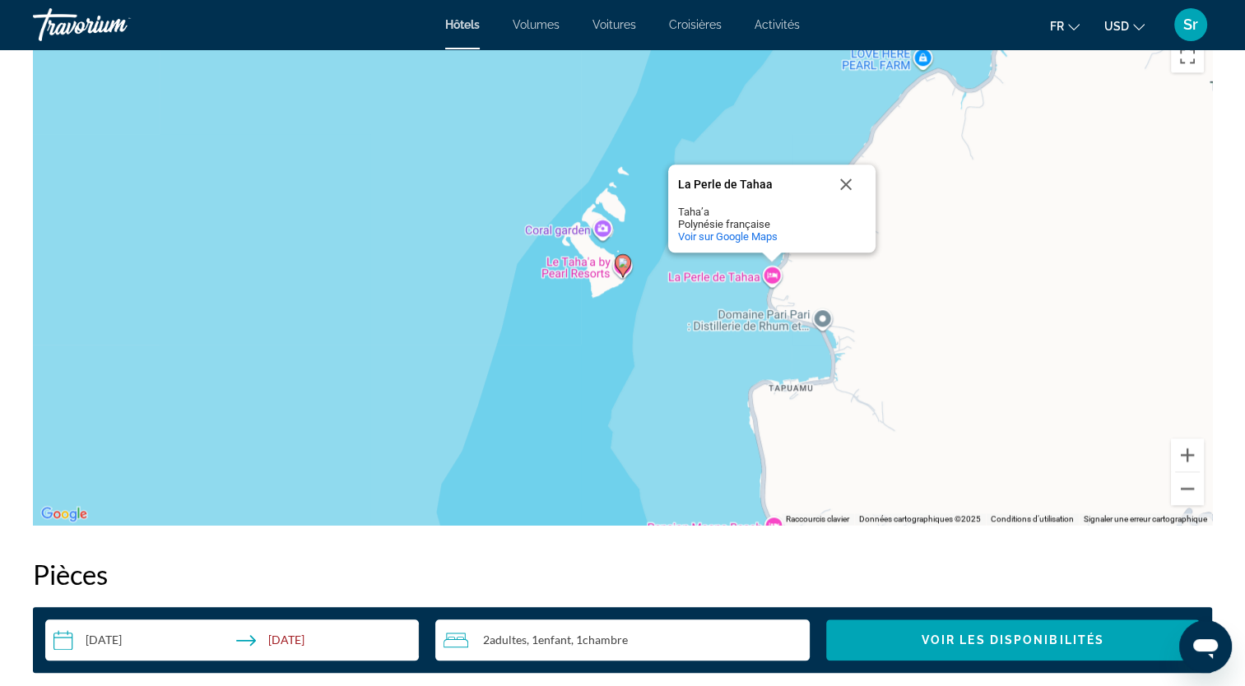
click at [768, 275] on div "Pour activer le glissement avec le clavier, appuyez sur Alt+Entrée. Une fois ce…" at bounding box center [622, 278] width 1179 height 494
click at [769, 281] on div "Pour activer le glissement avec le clavier, appuyez sur Alt+Entrée. Une fois ce…" at bounding box center [622, 278] width 1179 height 494
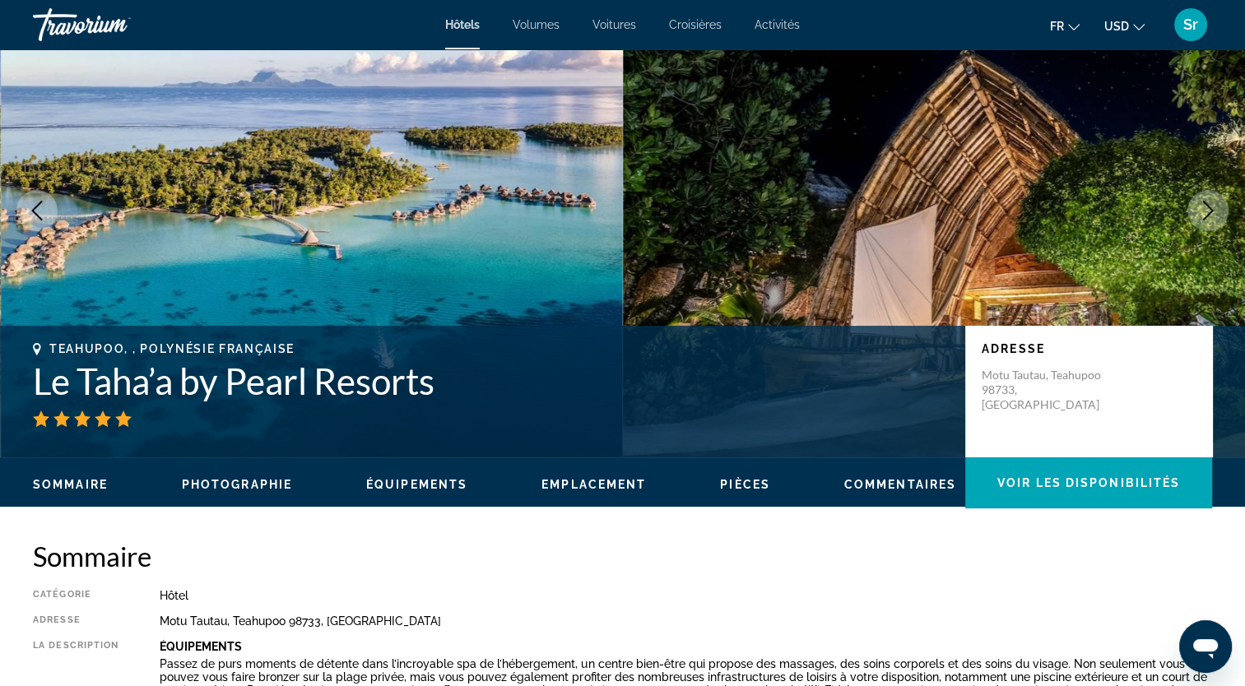
scroll to position [0, 0]
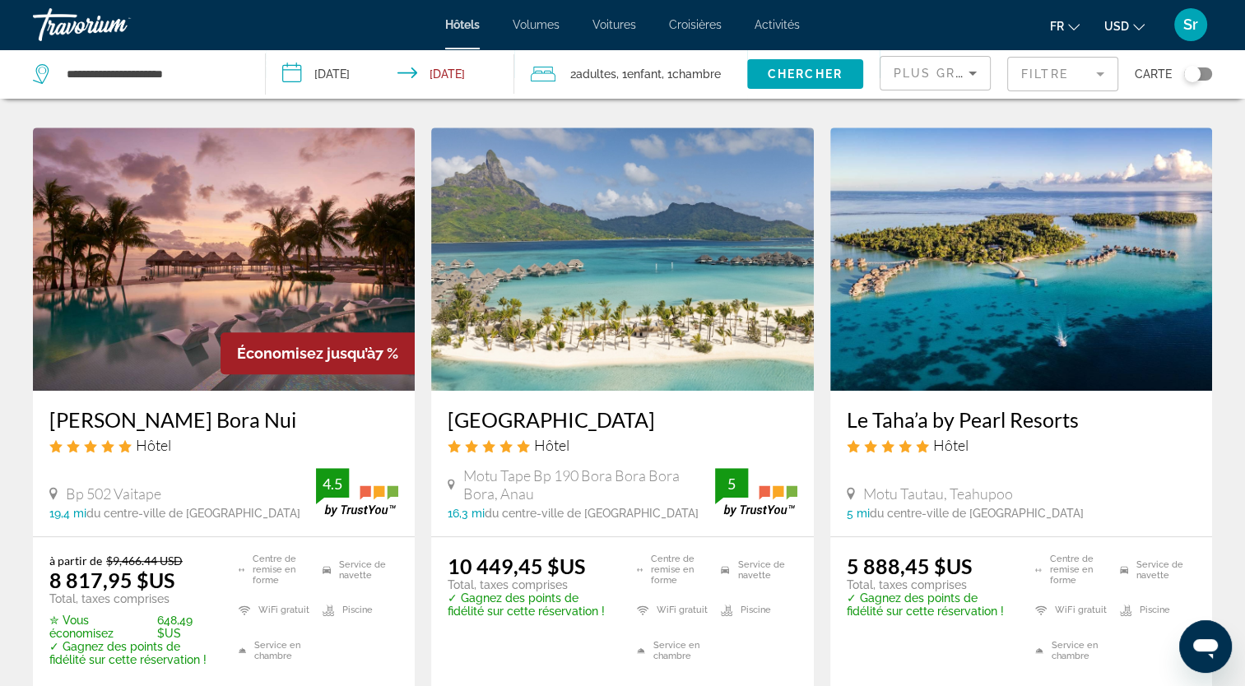
scroll to position [696, 0]
